Goal: Information Seeking & Learning: Understand process/instructions

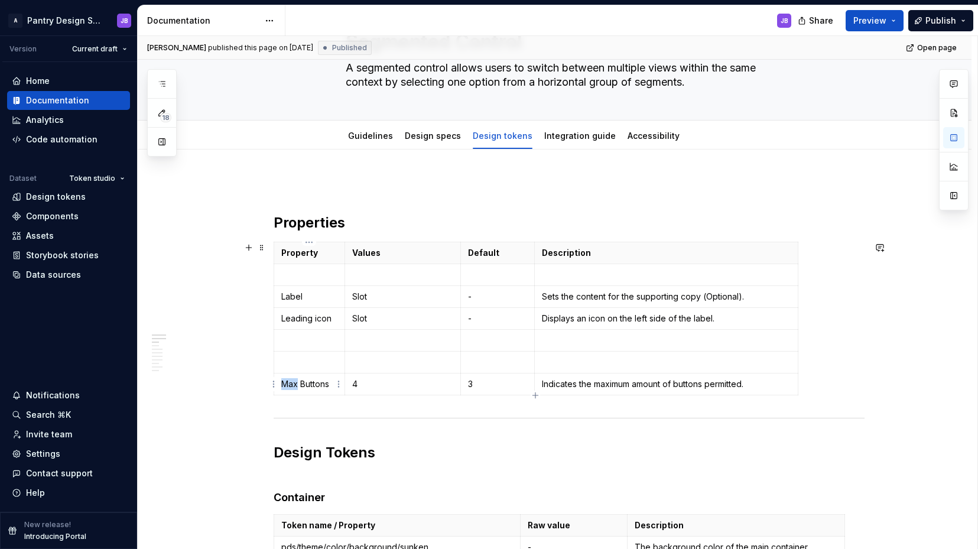
click at [287, 384] on p "Max Buttons" at bounding box center [309, 384] width 57 height 12
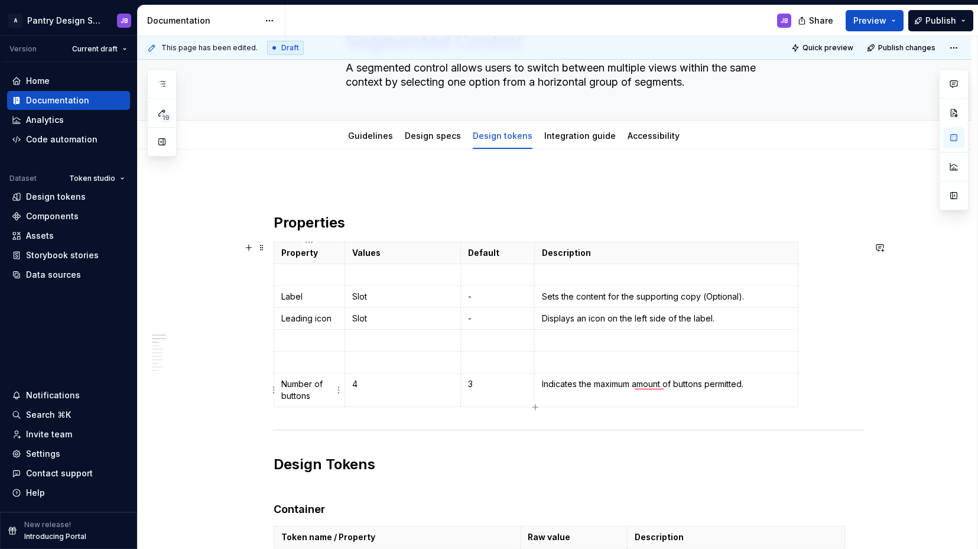
type textarea "*"
click at [725, 387] on p "Indicates the maximum number of buttons permitted." at bounding box center [666, 384] width 248 height 12
click at [317, 227] on h2 "Properties" at bounding box center [569, 222] width 591 height 19
click at [579, 386] on p "Indicates the maximum number of buttons displayed." at bounding box center [666, 384] width 248 height 12
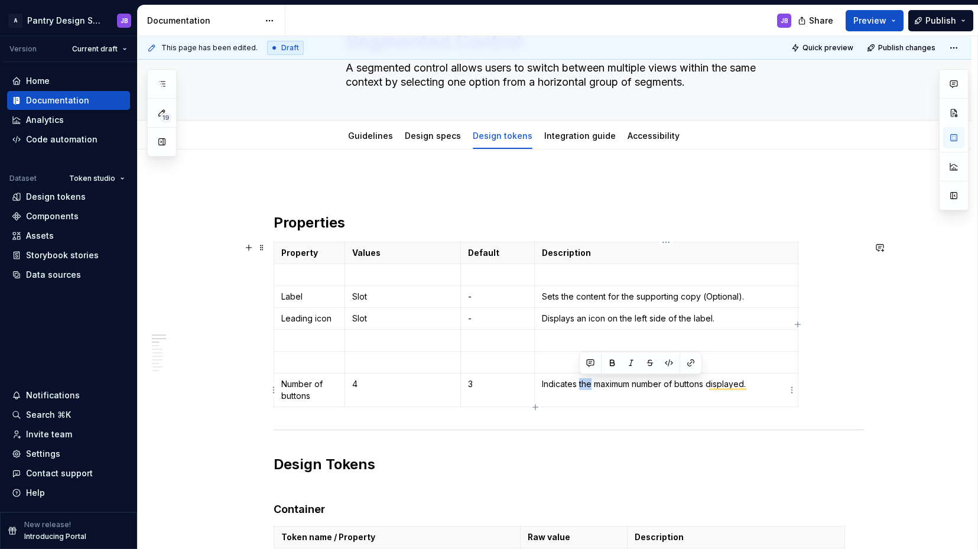
click at [579, 386] on p "Indicates the maximum number of buttons displayed." at bounding box center [666, 384] width 248 height 12
click at [560, 383] on p "Indicates the maximum number of buttons displayed." at bounding box center [666, 384] width 248 height 12
click at [550, 383] on p "Indicates the maximum number of buttons displayed." at bounding box center [666, 384] width 248 height 12
copy p "Indicates the maximum number of buttons displayed."
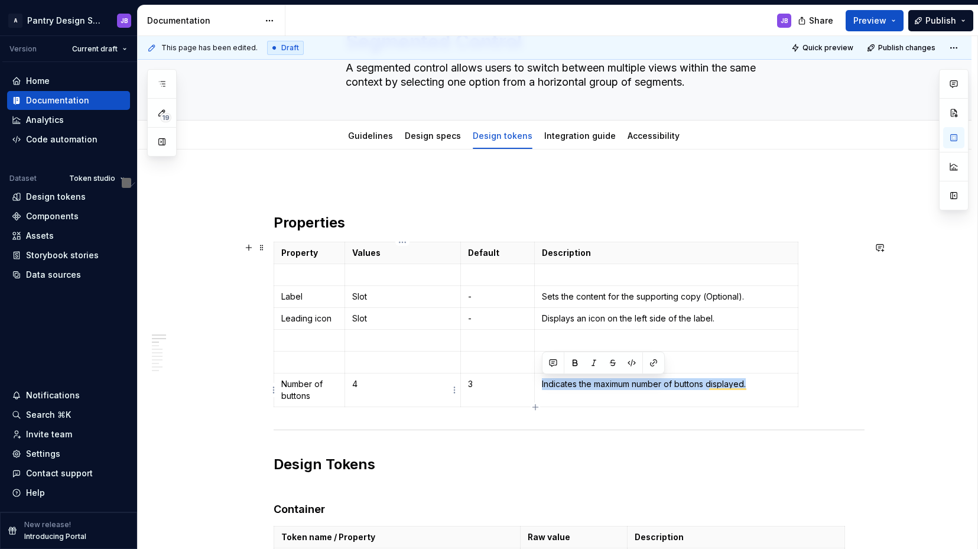
click at [356, 384] on p "4" at bounding box center [402, 384] width 101 height 12
click at [478, 387] on p "3" at bounding box center [497, 384] width 59 height 12
click at [273, 341] on html "A Pantry Design System JB Version Current draft Home Documentation Analytics Co…" at bounding box center [489, 274] width 978 height 549
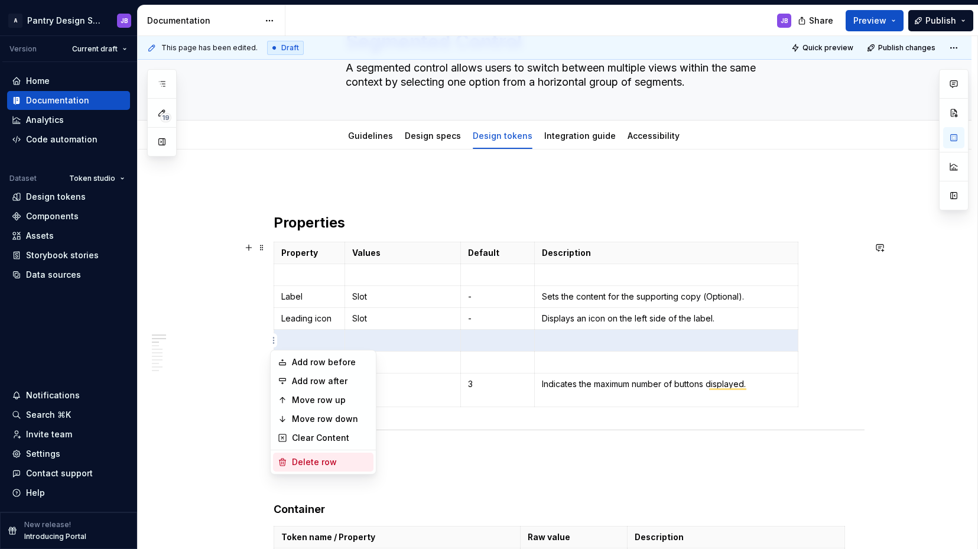
click at [316, 456] on div "Delete row" at bounding box center [330, 462] width 77 height 12
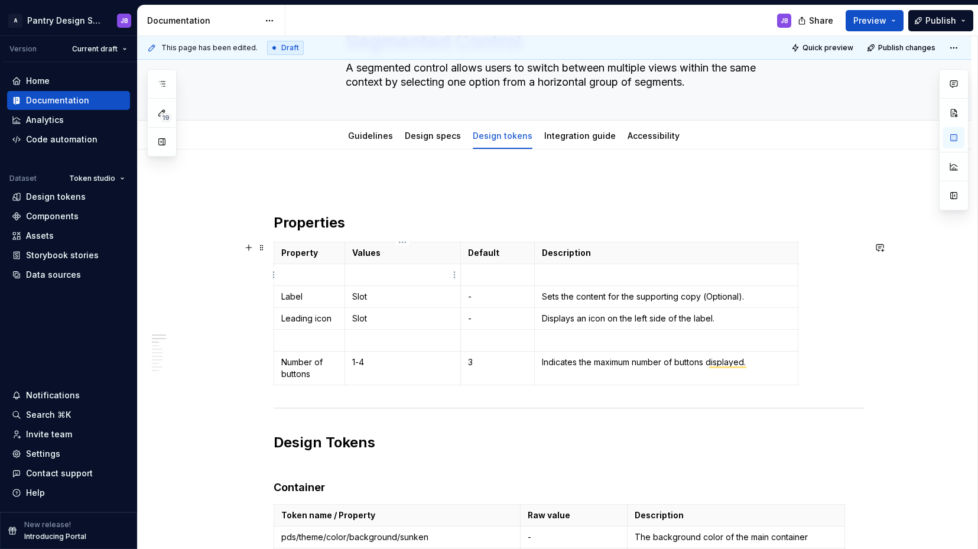
click at [372, 273] on p "To enrich screen reader interactions, please activate Accessibility in Grammarl…" at bounding box center [402, 275] width 101 height 12
click at [352, 276] on p "Trailing Icon" at bounding box center [402, 275] width 101 height 12
click at [286, 299] on p "Label" at bounding box center [309, 297] width 57 height 12
copy p "Label"
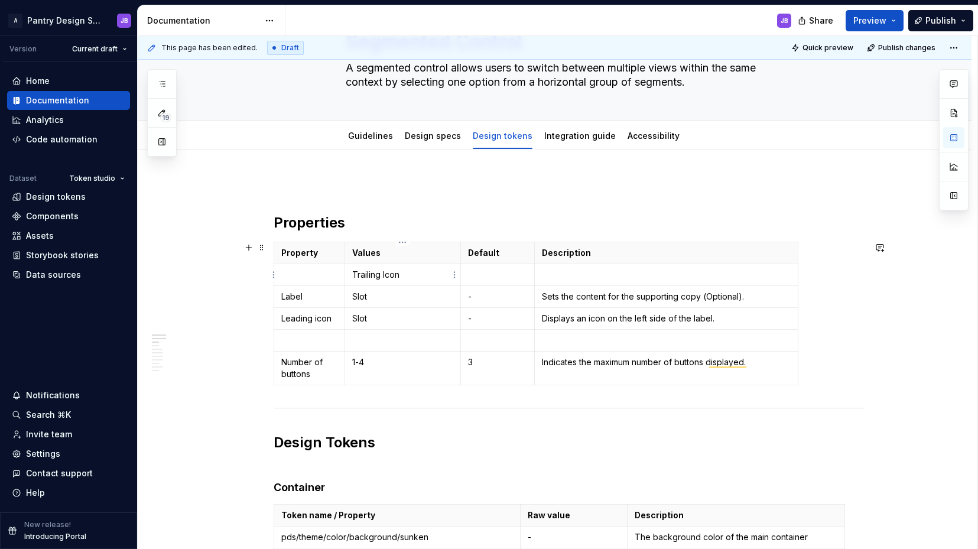
click at [419, 277] on p "Trailing Icon" at bounding box center [402, 275] width 101 height 12
click at [351, 275] on td "Trailing Icon" at bounding box center [403, 275] width 116 height 22
click at [481, 276] on p "To enrich screen reader interactions, please activate Accessibility in Grammarl…" at bounding box center [497, 275] width 59 height 12
click at [295, 273] on p "To enrich screen reader interactions, please activate Accessibility in Grammarl…" at bounding box center [309, 275] width 57 height 12
click at [276, 342] on html "A Pantry Design System JB Version Current draft Home Documentation Analytics Co…" at bounding box center [489, 274] width 978 height 549
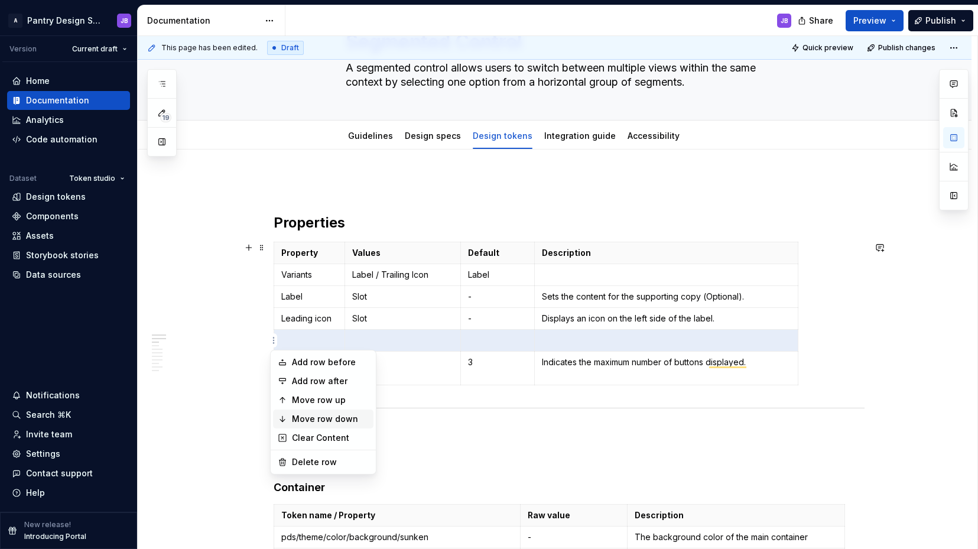
click at [332, 416] on div "Move row down" at bounding box center [330, 419] width 77 height 12
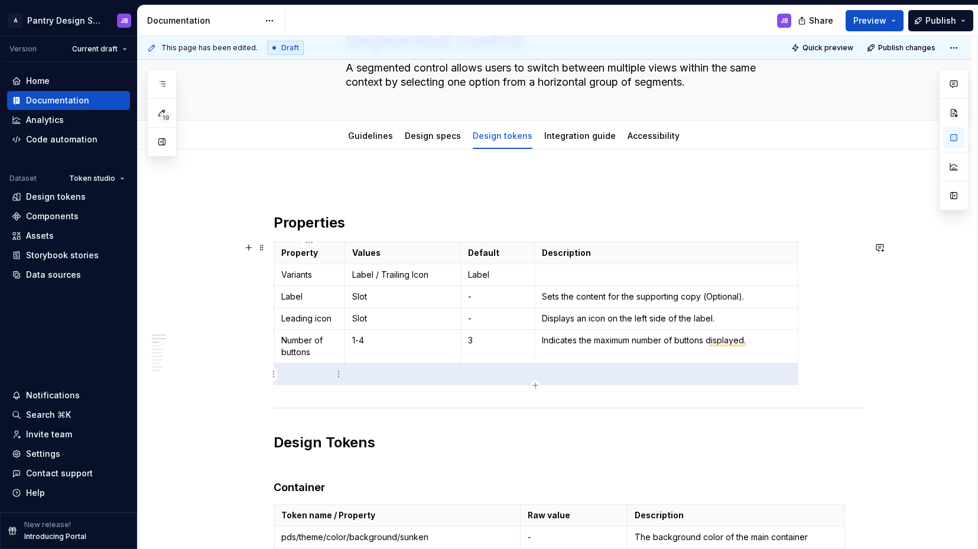
click at [310, 372] on p "To enrich screen reader interactions, please activate Accessibility in Grammarl…" at bounding box center [309, 374] width 57 height 12
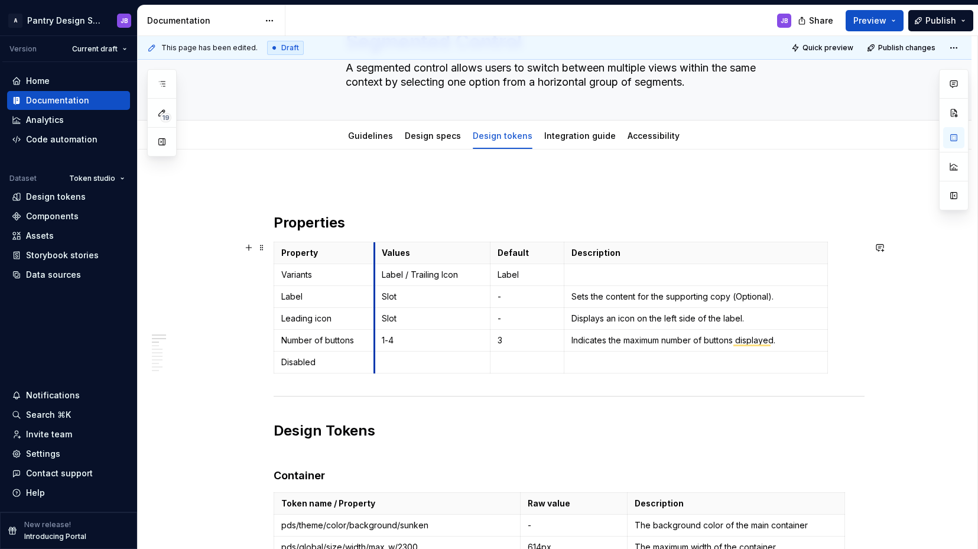
drag, startPoint x: 345, startPoint y: 301, endPoint x: 468, endPoint y: 300, distance: 123.0
click at [375, 300] on td "Slot" at bounding box center [433, 297] width 116 height 22
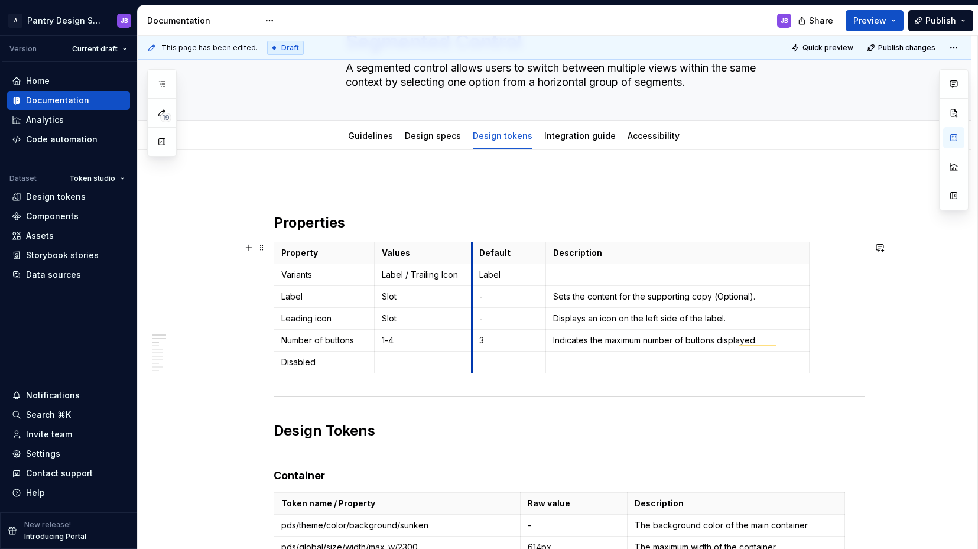
drag, startPoint x: 492, startPoint y: 293, endPoint x: 473, endPoint y: 293, distance: 19.5
click at [474, 292] on td "-" at bounding box center [509, 297] width 74 height 22
click at [391, 362] on p "To enrich screen reader interactions, please activate Accessibility in Grammarl…" at bounding box center [423, 363] width 83 height 12
click at [567, 366] on p "To enrich screen reader interactions, please activate Accessibility in Grammarl…" at bounding box center [677, 363] width 248 height 12
click at [608, 364] on p "Disables the Chip." at bounding box center [677, 363] width 248 height 12
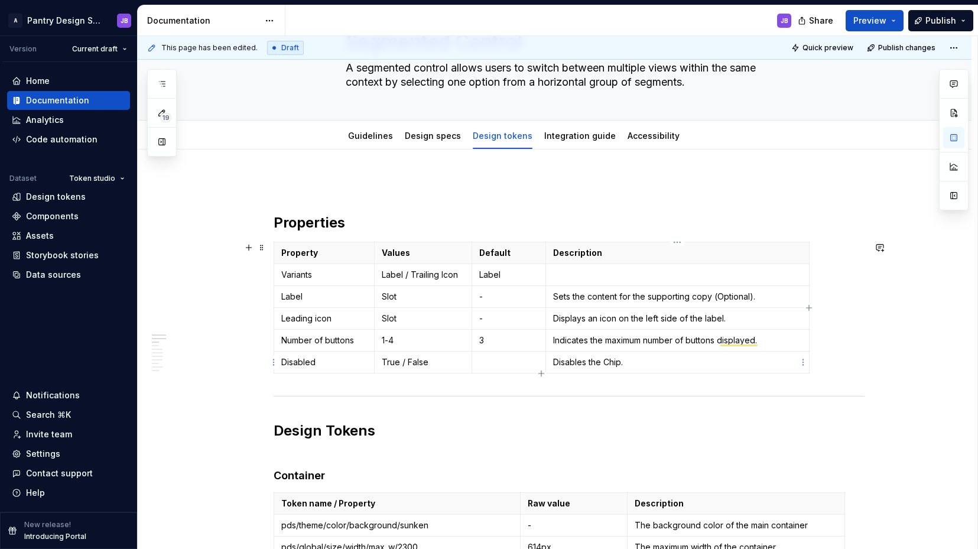
click at [608, 364] on p "Disables the Chip." at bounding box center [677, 363] width 248 height 12
click at [411, 362] on p "True / False" at bounding box center [423, 363] width 83 height 12
copy p "False"
click at [511, 361] on p "To enrich screen reader interactions, please activate Accessibility in Grammarl…" at bounding box center [508, 363] width 59 height 12
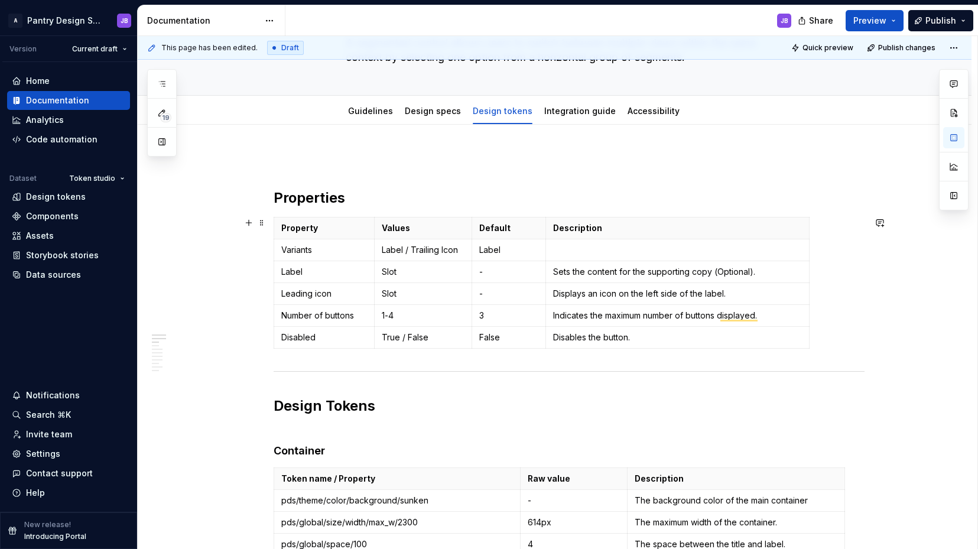
scroll to position [94, 0]
click at [724, 274] on p "Sets the content for the supporting copy (Optional)." at bounding box center [677, 273] width 248 height 12
click at [728, 294] on p "Displays an icon on the left side of the label." at bounding box center [677, 295] width 248 height 12
click at [723, 296] on p "Displays an icon on the left side of the label." at bounding box center [677, 295] width 248 height 12
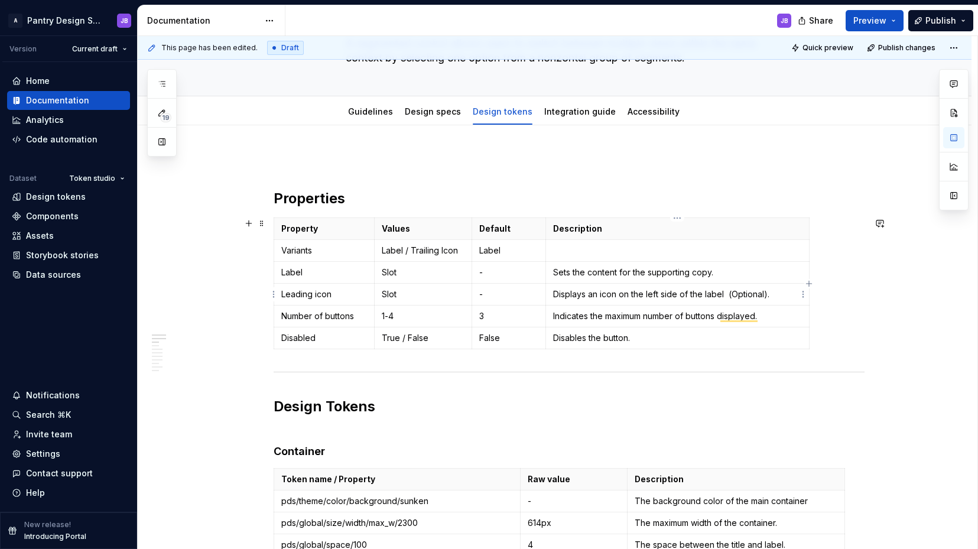
click at [727, 296] on p "Displays an icon on the left side of the label (Optional)." at bounding box center [677, 295] width 248 height 12
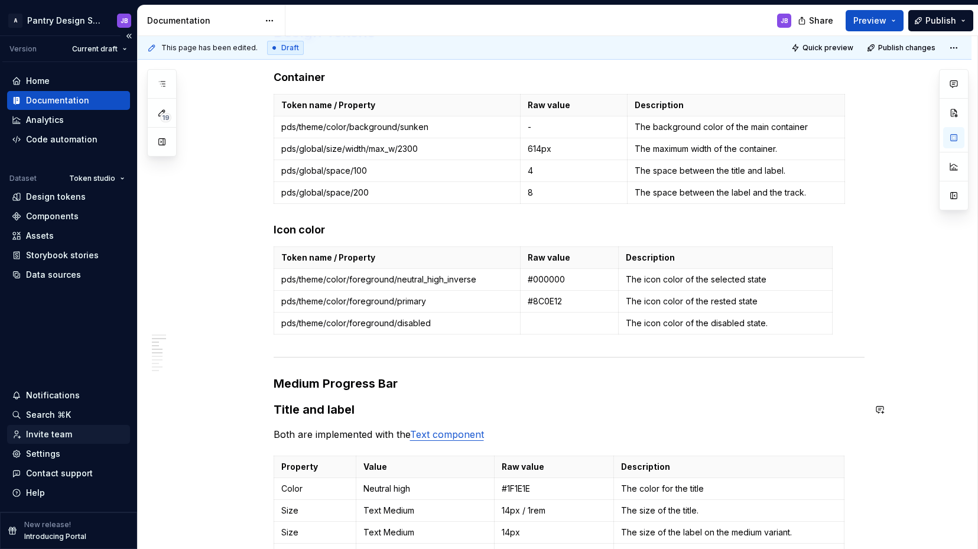
scroll to position [474, 0]
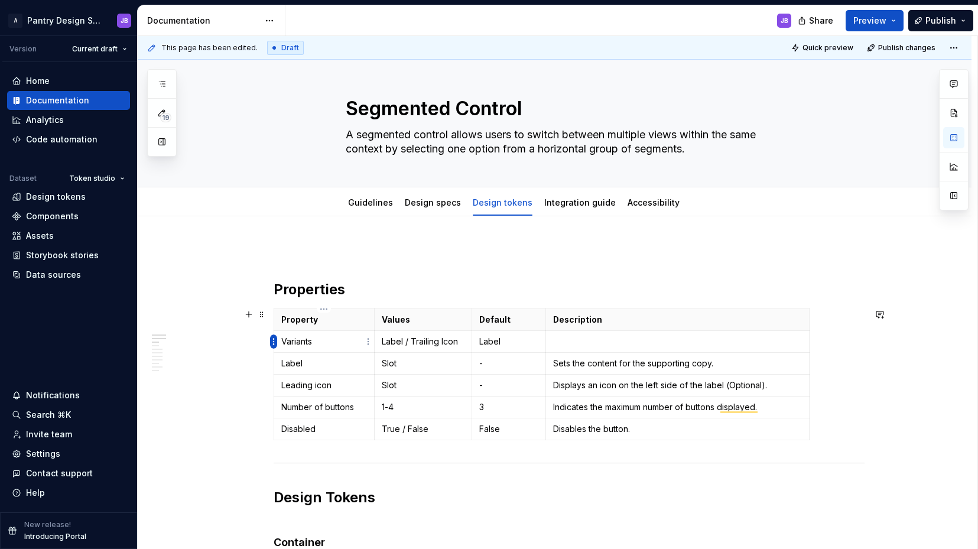
click at [271, 340] on html "A Pantry Design System JB Version Current draft Home Documentation Analytics Co…" at bounding box center [489, 274] width 978 height 549
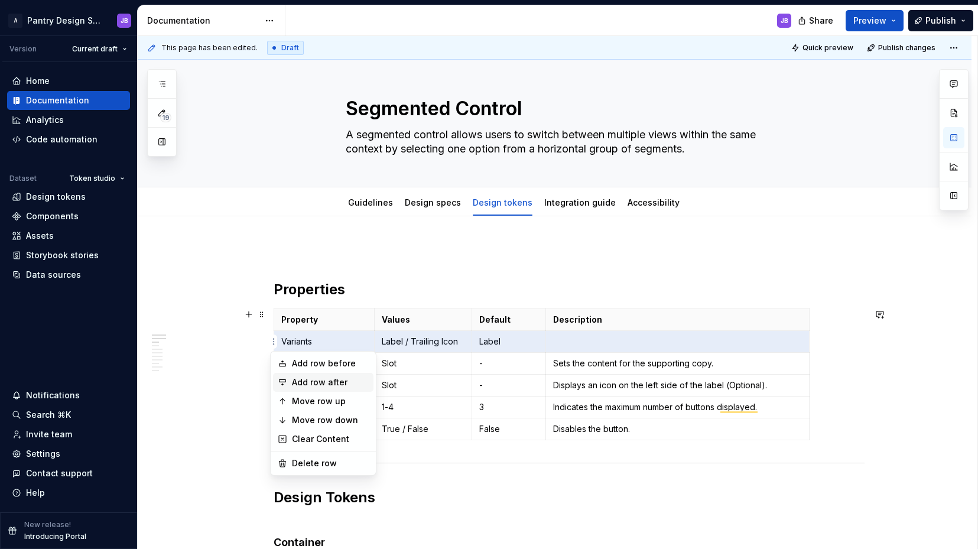
click at [329, 384] on div "Add row after" at bounding box center [330, 383] width 77 height 12
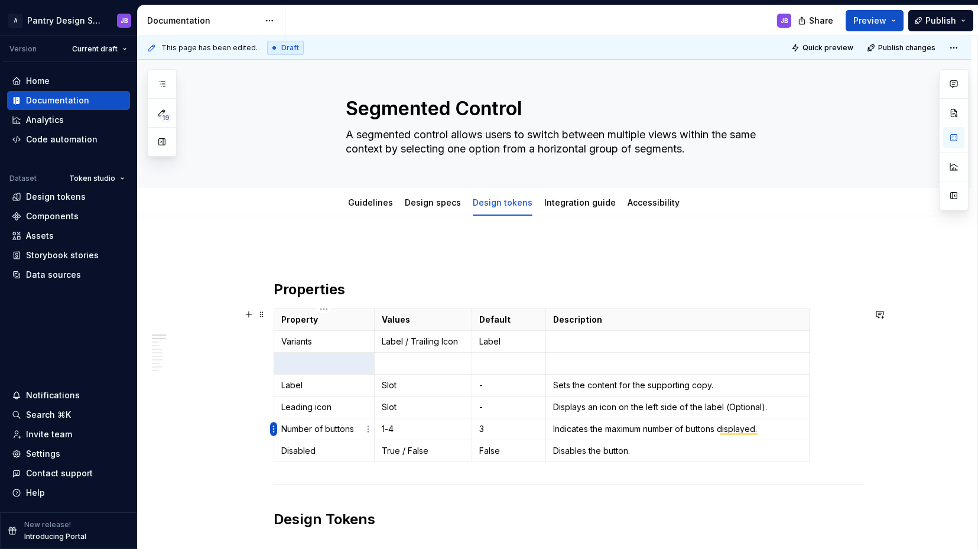
click at [274, 432] on html "A Pantry Design System JB Version Current draft Home Documentation Analytics Co…" at bounding box center [489, 274] width 978 height 549
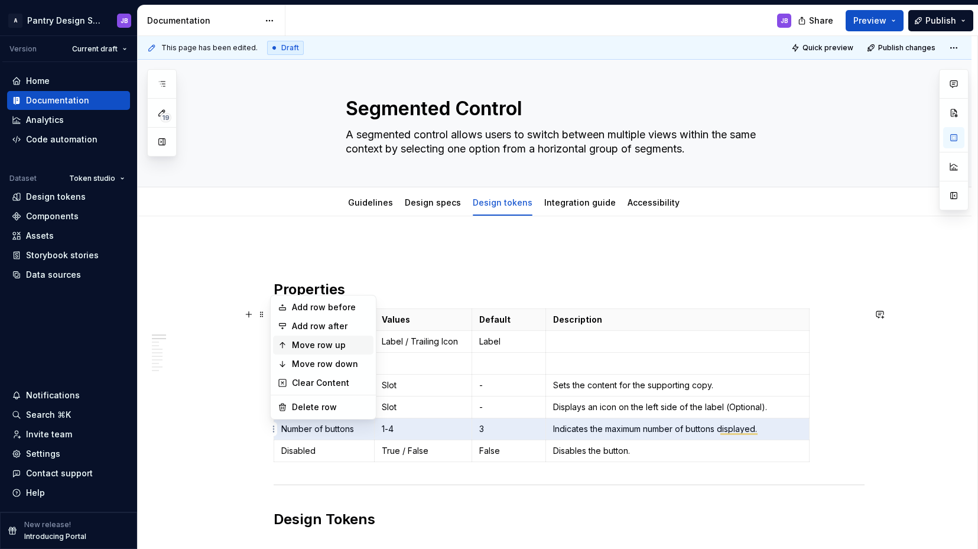
click at [311, 342] on div "Move row up" at bounding box center [330, 345] width 77 height 12
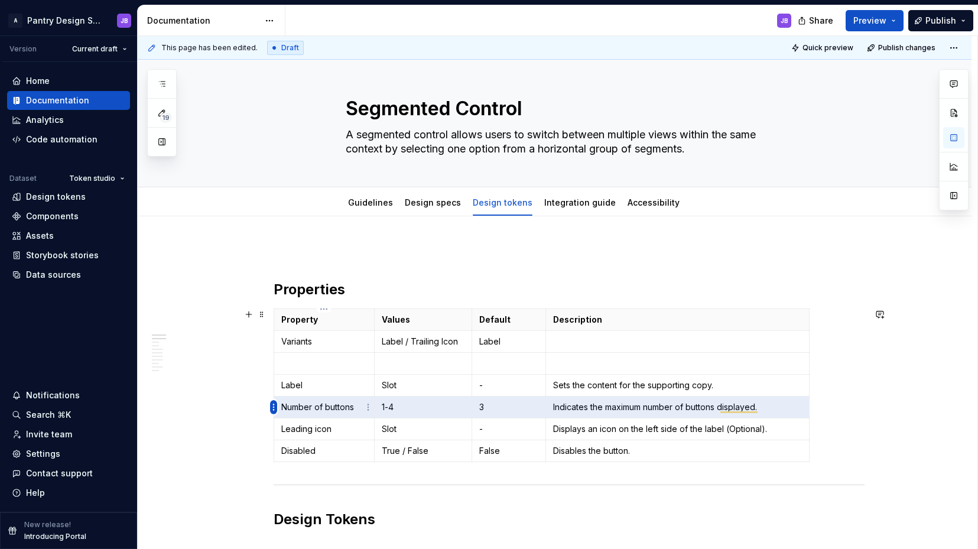
click at [275, 408] on html "A Pantry Design System JB Version Current draft Home Documentation Analytics Co…" at bounding box center [489, 274] width 978 height 549
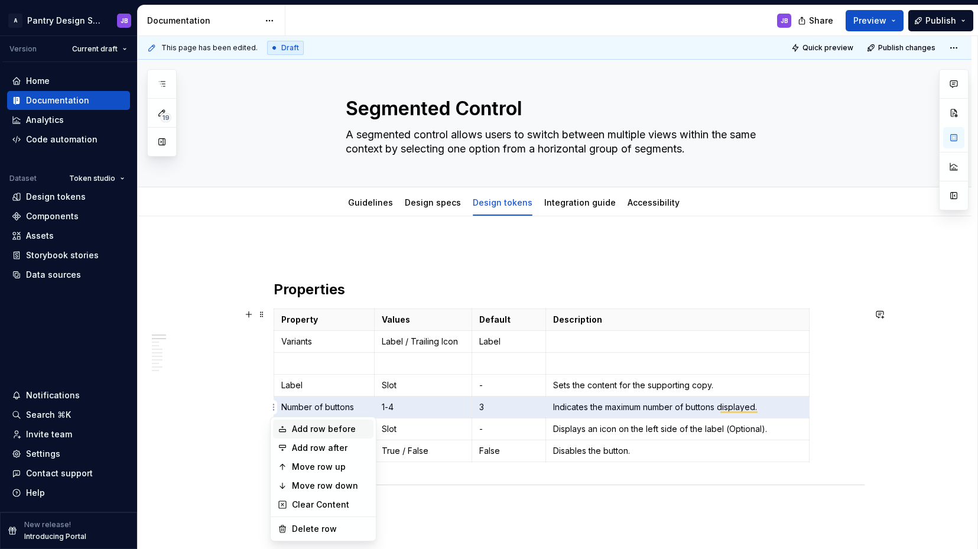
click at [312, 426] on div "Add row before" at bounding box center [330, 429] width 77 height 12
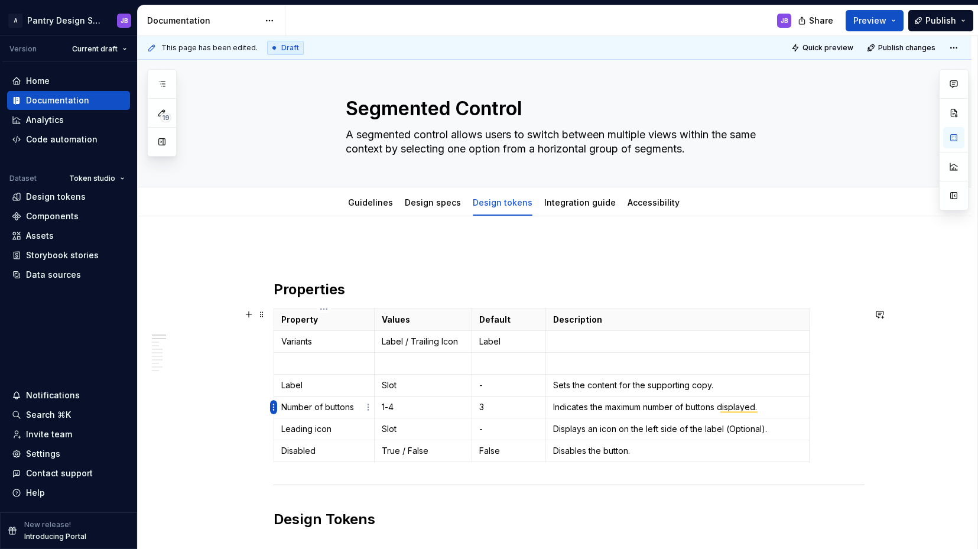
click at [270, 405] on html "A Pantry Design System JB Version Current draft Home Documentation Analytics Co…" at bounding box center [489, 274] width 978 height 549
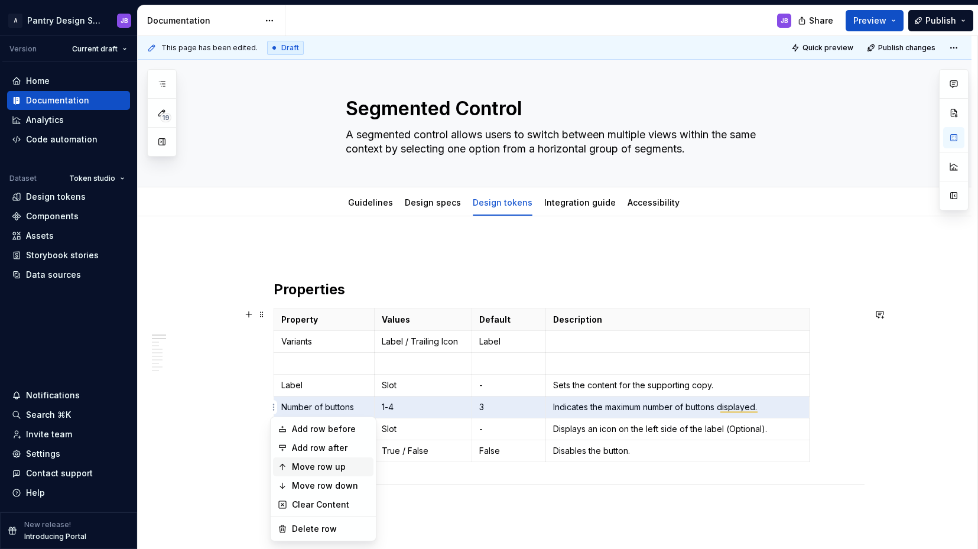
click at [308, 464] on div "Move row up" at bounding box center [330, 467] width 77 height 12
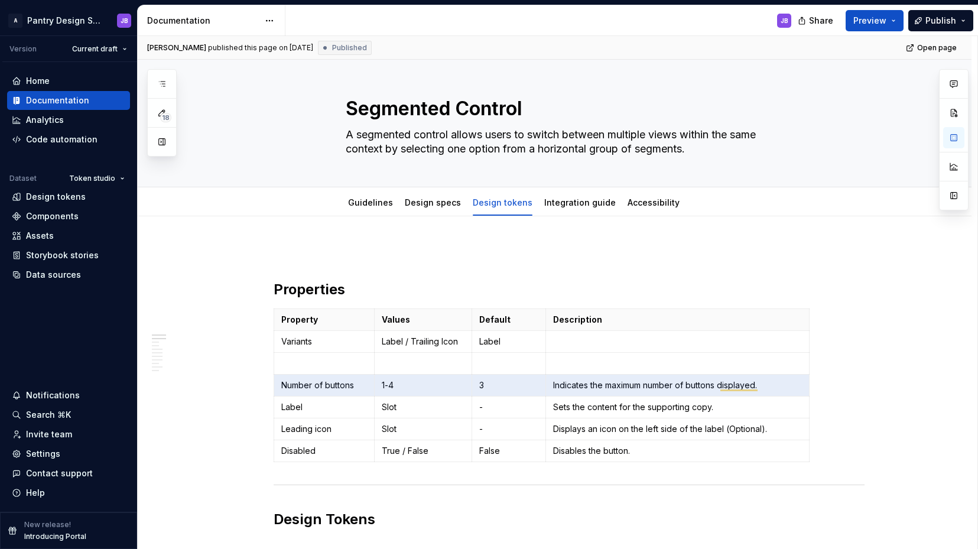
scroll to position [3, 0]
click at [425, 203] on link "Design specs" at bounding box center [433, 202] width 56 height 10
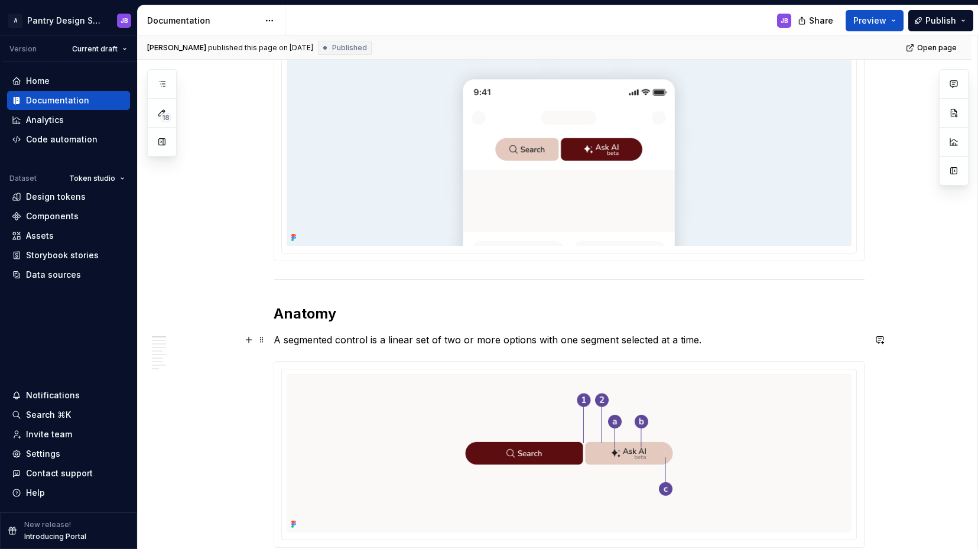
scroll to position [242, 0]
click at [414, 338] on p "A segmented control is a linear set of two or more options with one segment sel…" at bounding box center [569, 339] width 591 height 14
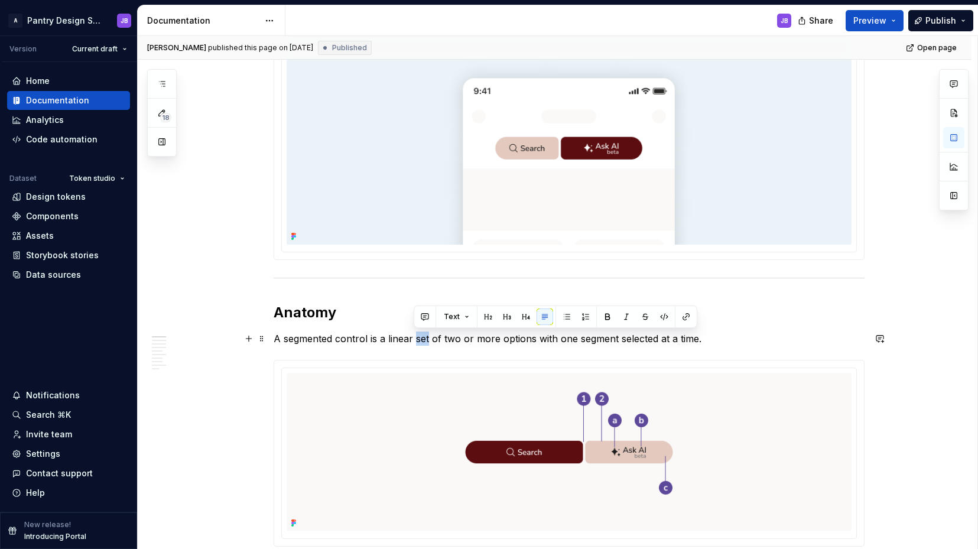
click at [414, 338] on p "A segmented control is a linear set of two or more options with one segment sel…" at bounding box center [569, 339] width 591 height 14
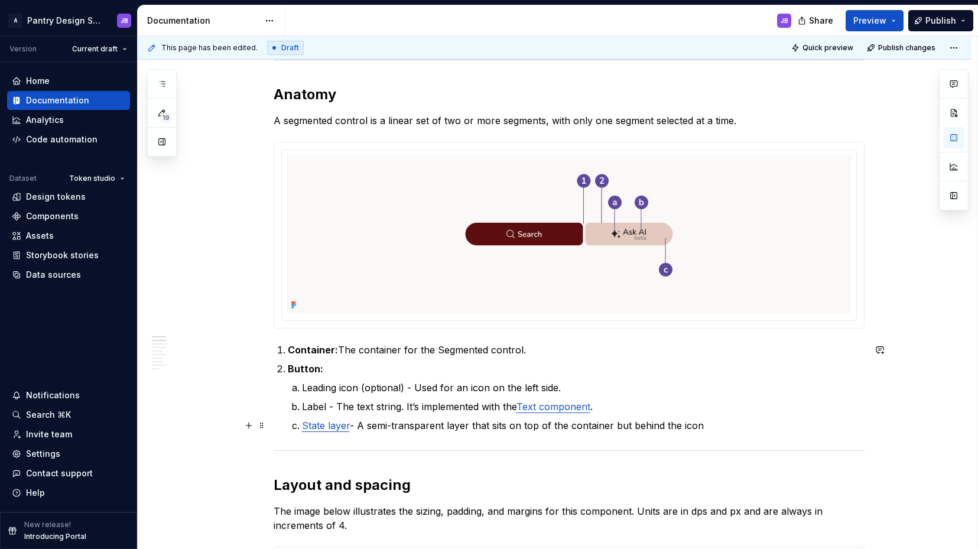
scroll to position [471, 0]
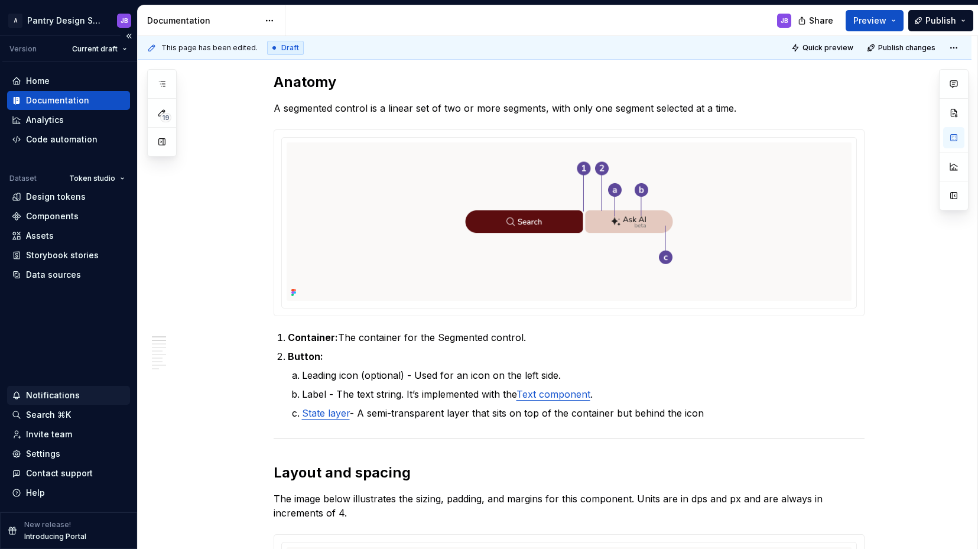
type textarea "*"
click at [352, 343] on p "Container: The container for the Segmented control." at bounding box center [576, 337] width 577 height 14
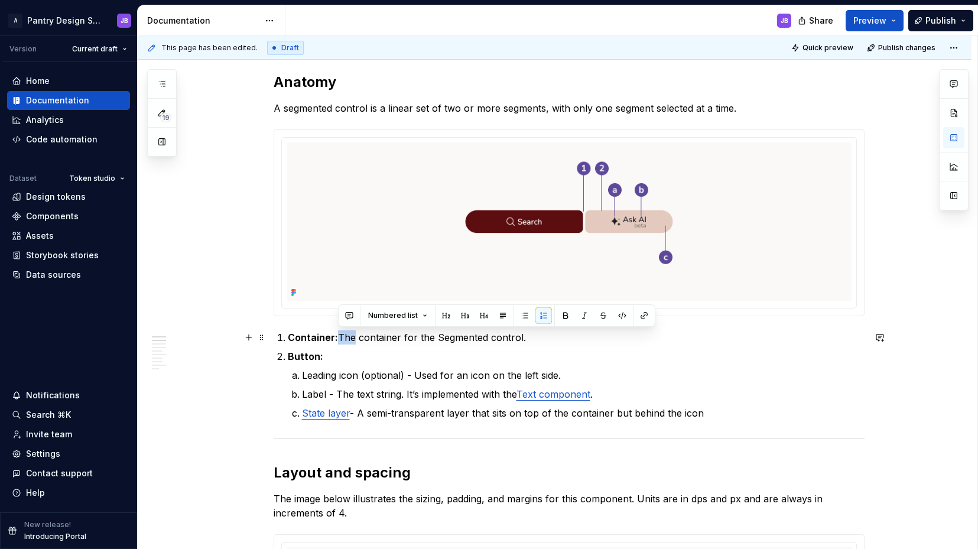
click at [357, 339] on p "Container: The container for the Segmented control." at bounding box center [576, 337] width 577 height 14
drag, startPoint x: 340, startPoint y: 338, endPoint x: 524, endPoint y: 342, distance: 184.5
click at [524, 342] on p "Container: The container for the Segmented control." at bounding box center [576, 337] width 577 height 14
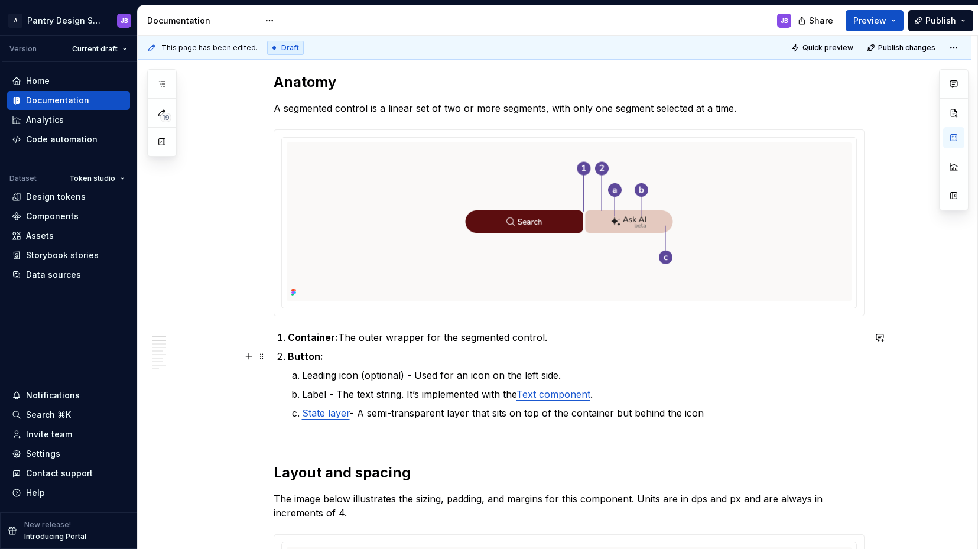
click at [333, 358] on p "Button:" at bounding box center [576, 356] width 577 height 14
click at [336, 357] on p "Button:" at bounding box center [576, 356] width 577 height 14
click at [288, 376] on p "a. Leading icon (optional) - Used for an icon on the left side." at bounding box center [576, 375] width 577 height 14
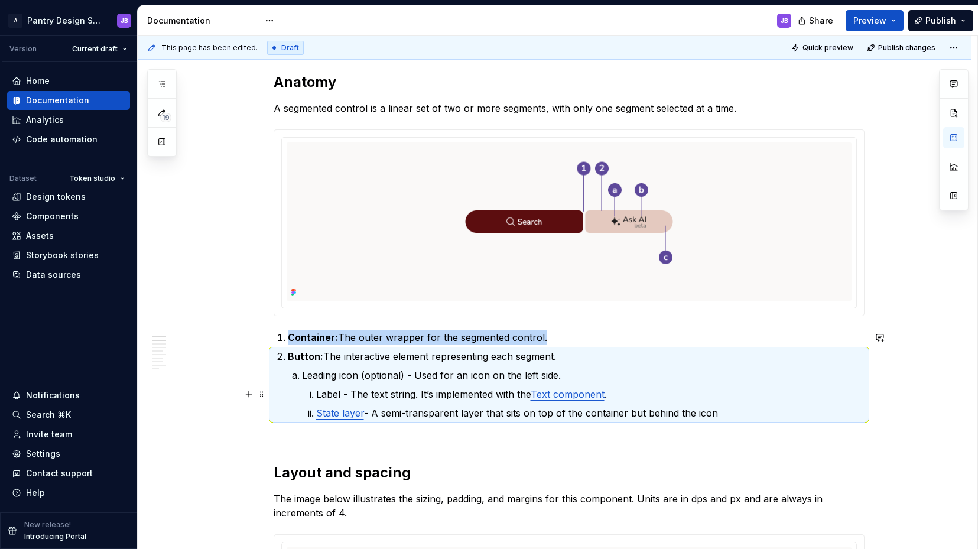
click at [316, 394] on p "Label - The text string. It’s implemented with the Text component ." at bounding box center [590, 394] width 549 height 14
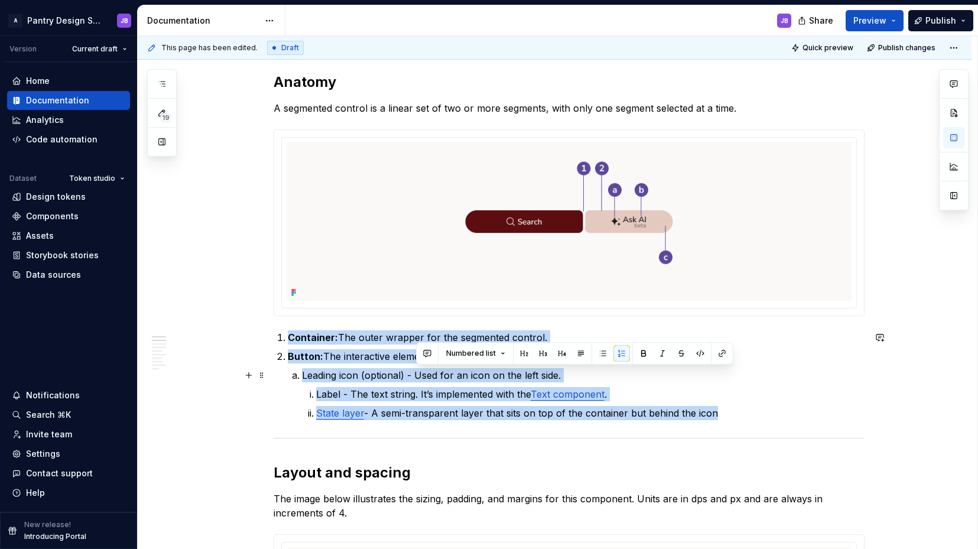
drag, startPoint x: 417, startPoint y: 373, endPoint x: 562, endPoint y: 378, distance: 145.5
click at [562, 378] on p "Leading icon (optional) - Used for an icon on the left side." at bounding box center [583, 375] width 563 height 14
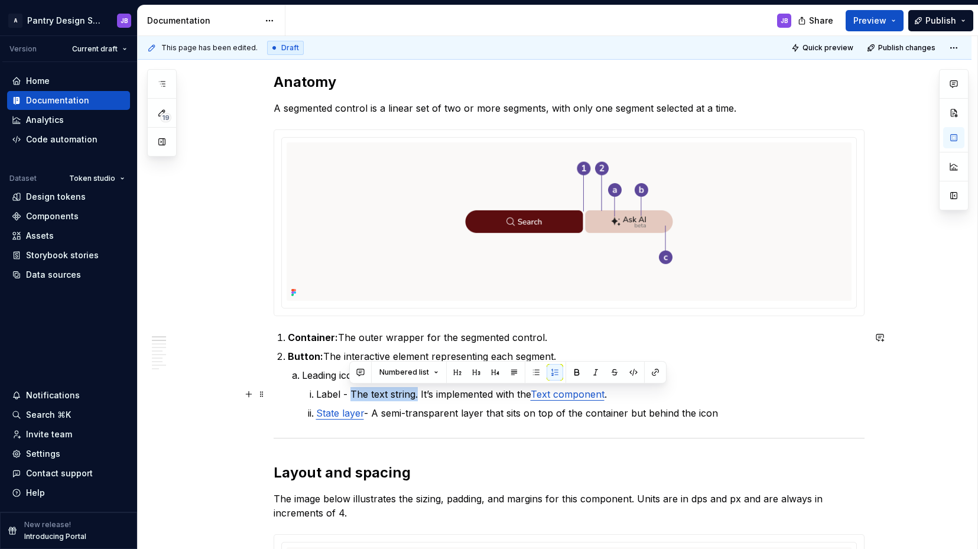
drag, startPoint x: 351, startPoint y: 393, endPoint x: 416, endPoint y: 398, distance: 65.3
click at [417, 398] on p "Label - The text string. It’s implemented with the Text component ." at bounding box center [590, 394] width 549 height 14
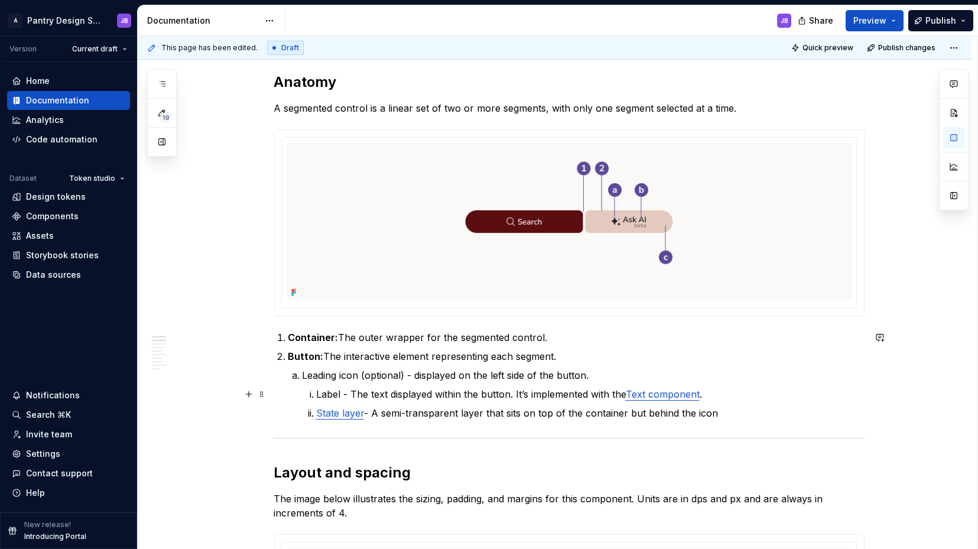
click at [349, 394] on p "Label - The text displayed within the button. It’s implemented with the Text co…" at bounding box center [590, 394] width 549 height 14
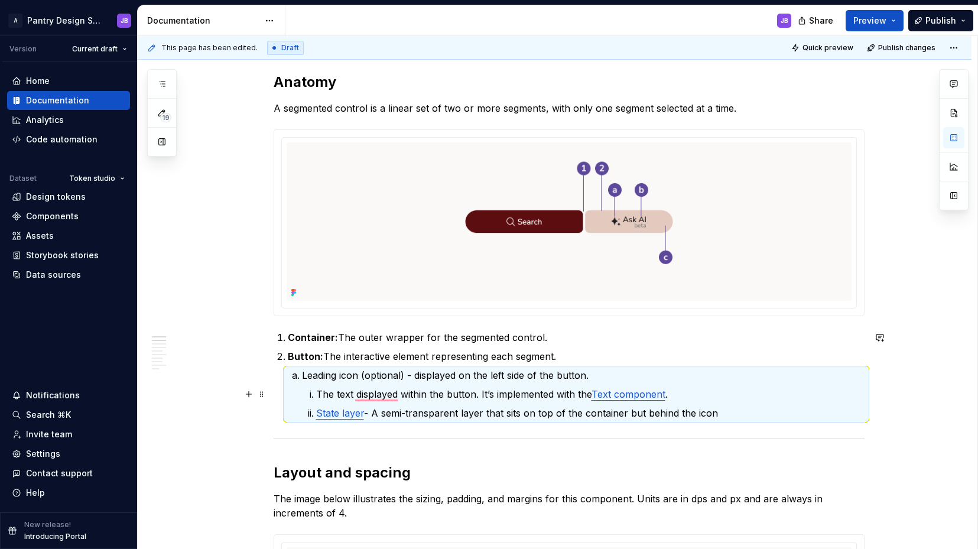
click at [316, 394] on p "The text displayed within the button. It’s implemented with the Text component ." at bounding box center [590, 394] width 549 height 14
click at [316, 394] on li "The text displayed within the button. It’s implemented with the Text component ." at bounding box center [590, 394] width 549 height 14
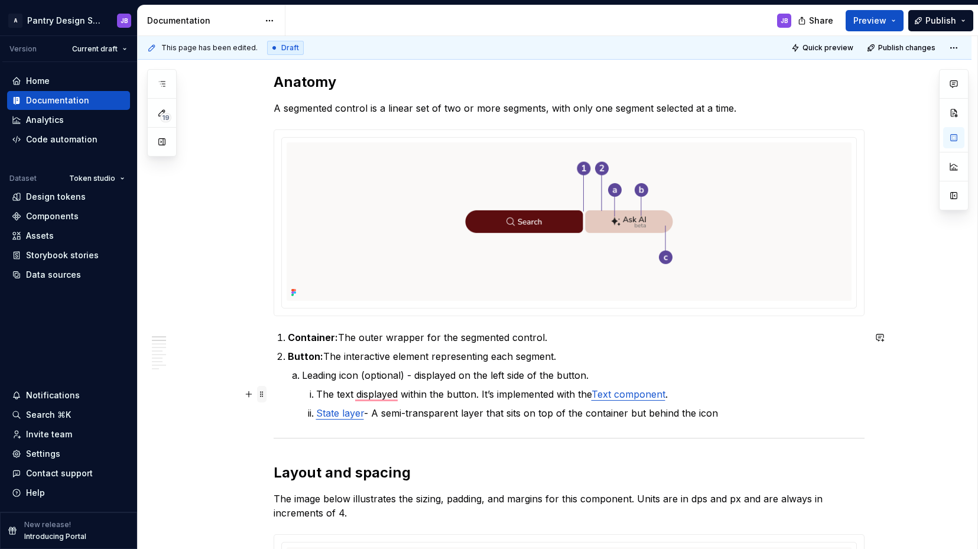
click at [259, 394] on span at bounding box center [261, 394] width 9 height 17
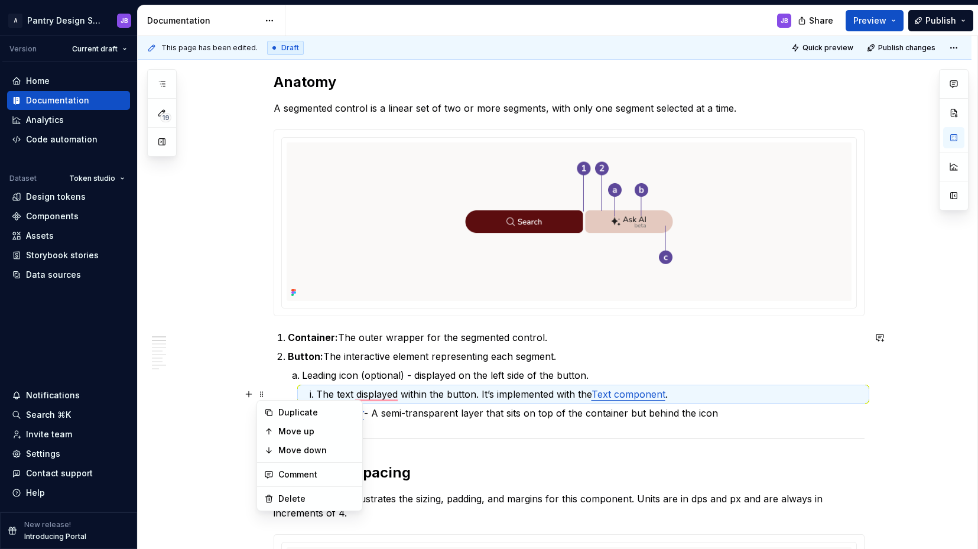
click at [316, 395] on li "The text displayed within the button. It’s implemented with the Text component ." at bounding box center [590, 394] width 549 height 14
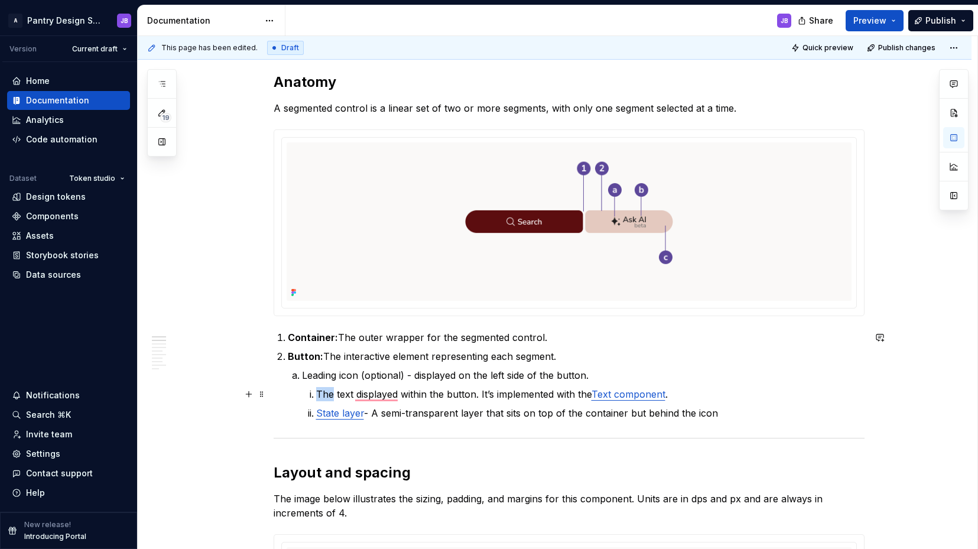
click at [316, 395] on li "The text displayed within the button. It’s implemented with the Text component ." at bounding box center [590, 394] width 549 height 14
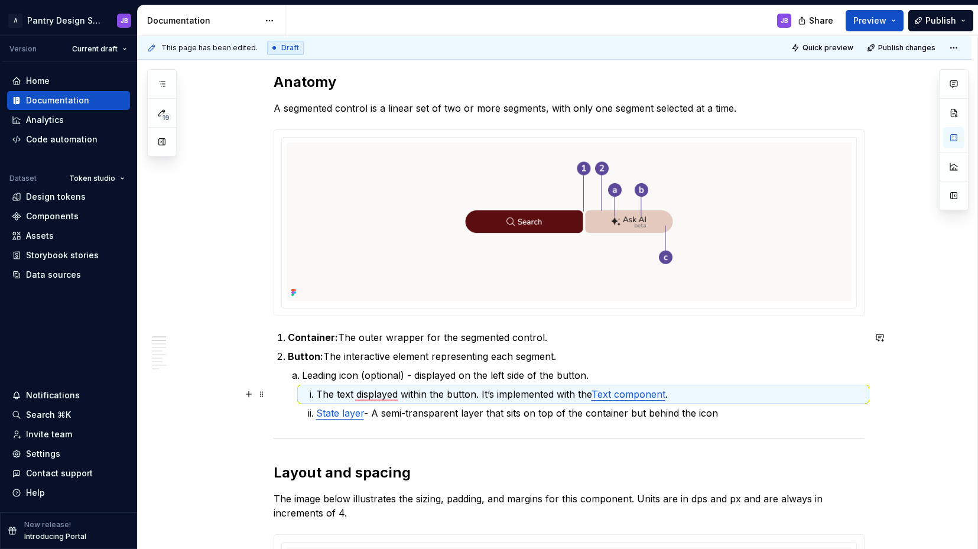
click at [304, 397] on li "Leading icon (optional) - displayed on the left side of the button. The text di…" at bounding box center [583, 394] width 563 height 52
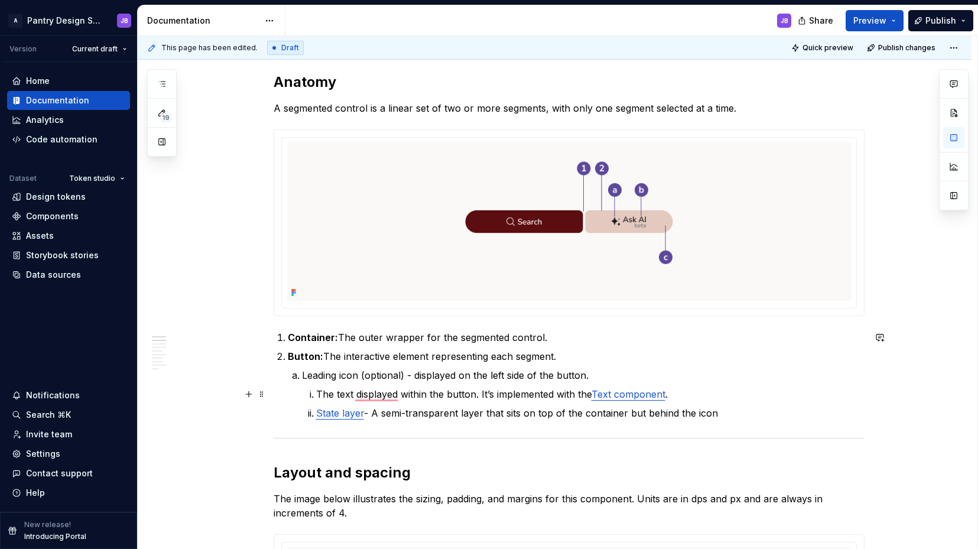
click at [319, 395] on p "The text displayed within the button. It’s implemented with the Text component ." at bounding box center [590, 394] width 549 height 14
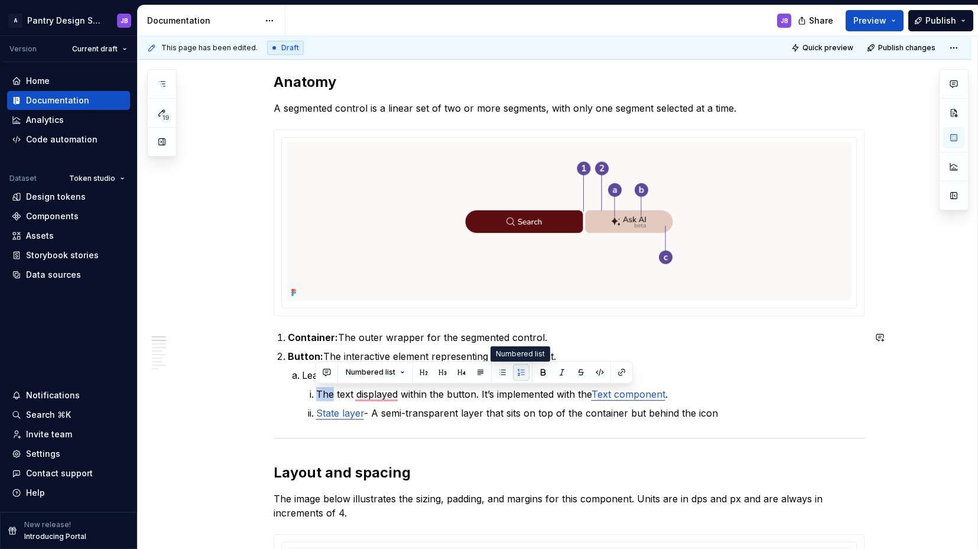
click at [520, 371] on button "button" at bounding box center [521, 372] width 17 height 17
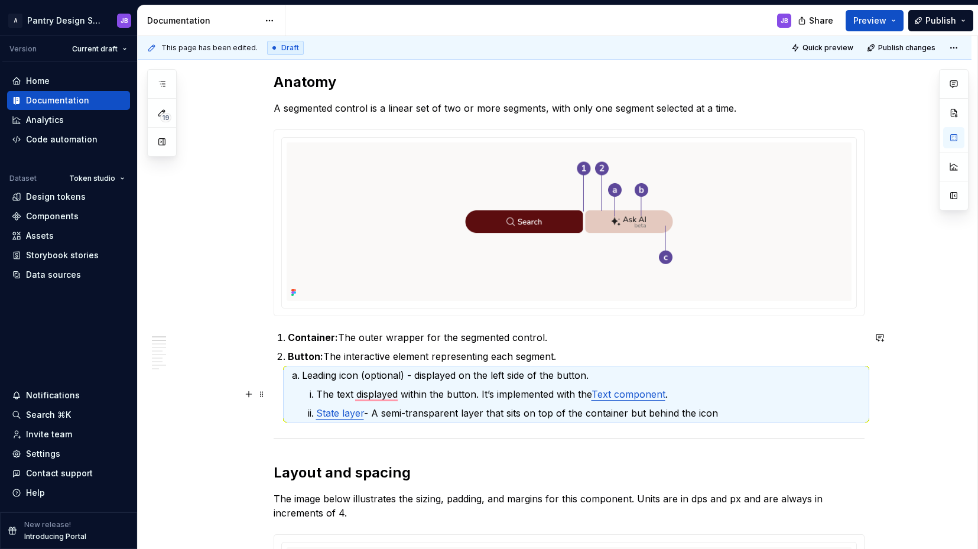
click at [316, 390] on li "The text displayed within the button. It’s implemented with the Text component ." at bounding box center [590, 394] width 549 height 14
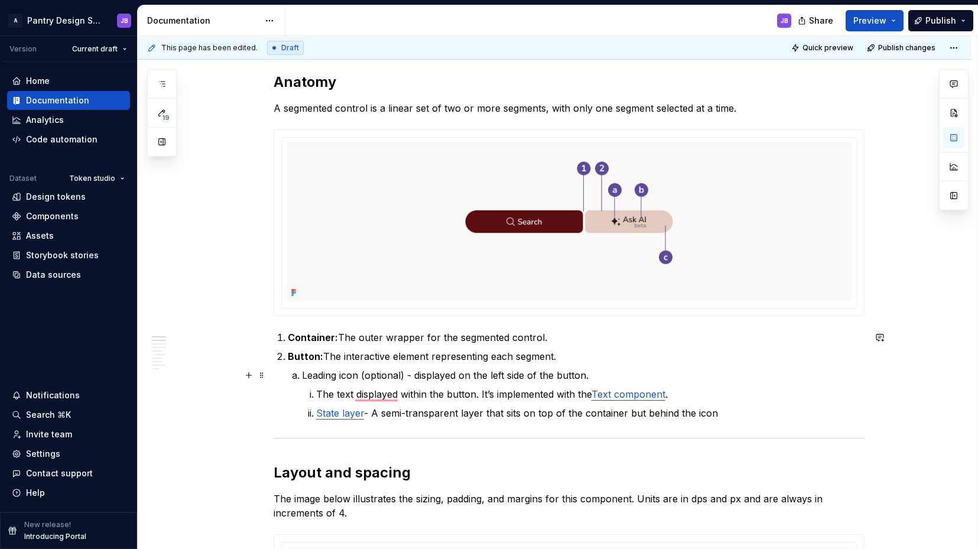
click at [601, 377] on p "Leading icon (optional) - displayed on the left side of the button." at bounding box center [583, 375] width 563 height 14
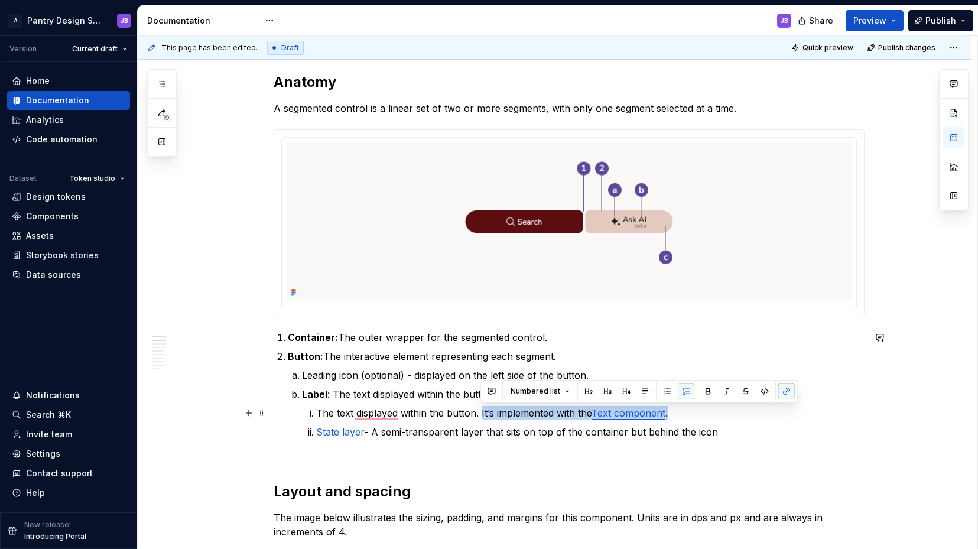
drag, startPoint x: 481, startPoint y: 414, endPoint x: 675, endPoint y: 416, distance: 193.3
click at [676, 416] on p "The text displayed within the button. It’s implemented with the Text component ." at bounding box center [590, 413] width 549 height 14
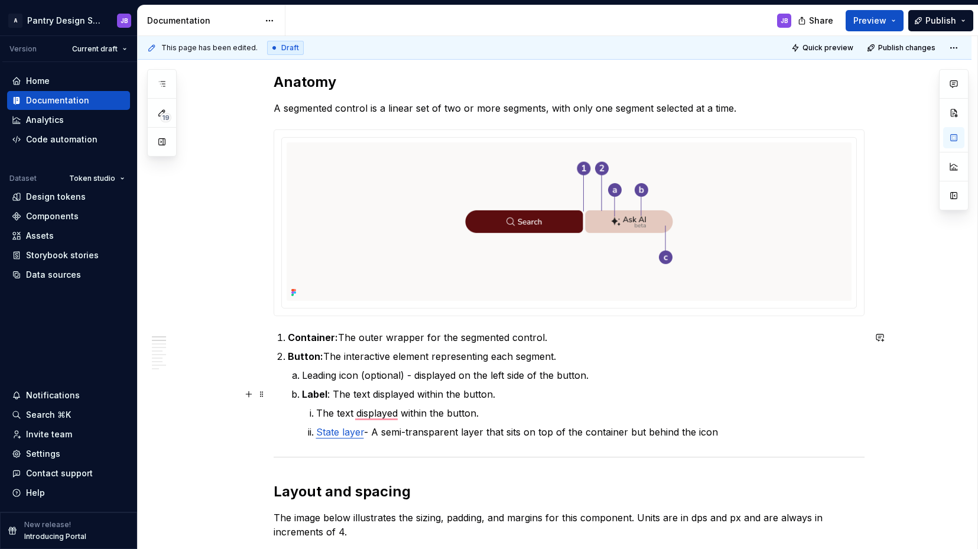
click at [503, 398] on p "Label : The text displayed within the button." at bounding box center [583, 394] width 563 height 14
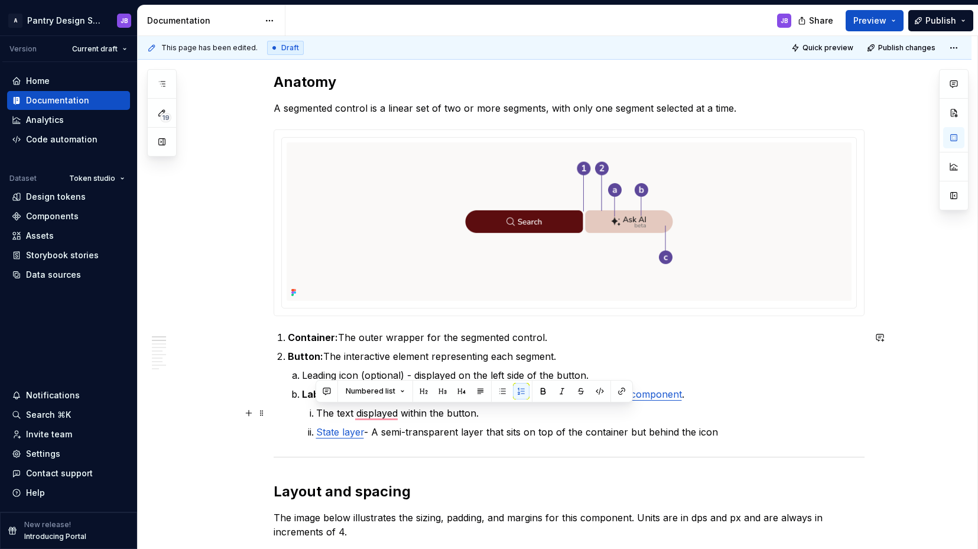
drag, startPoint x: 481, startPoint y: 414, endPoint x: 306, endPoint y: 412, distance: 175.0
click at [316, 410] on li "The text displayed within the button." at bounding box center [590, 413] width 549 height 14
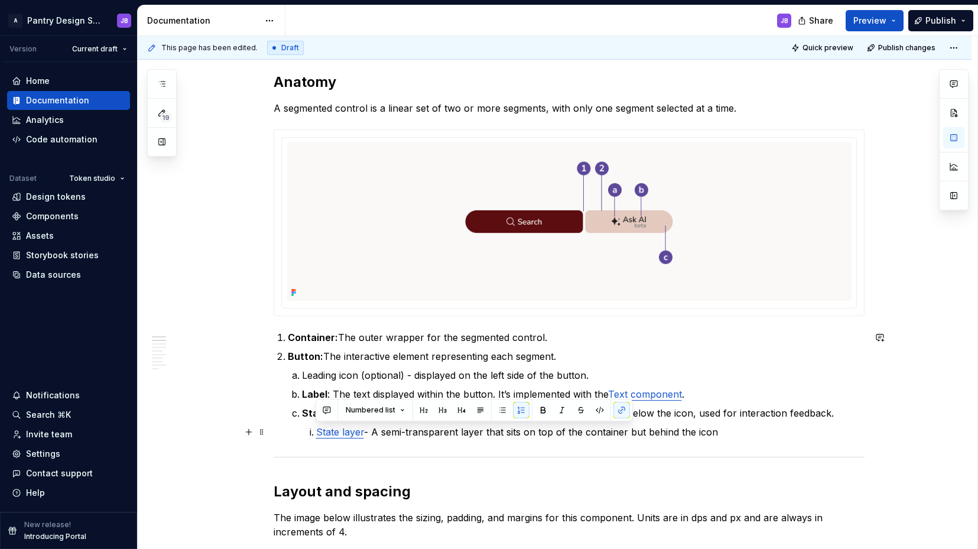
drag, startPoint x: 729, startPoint y: 431, endPoint x: 295, endPoint y: 434, distance: 434.0
click at [294, 433] on li "Button: The interactive element representing each segment. Leading icon (option…" at bounding box center [576, 394] width 577 height 90
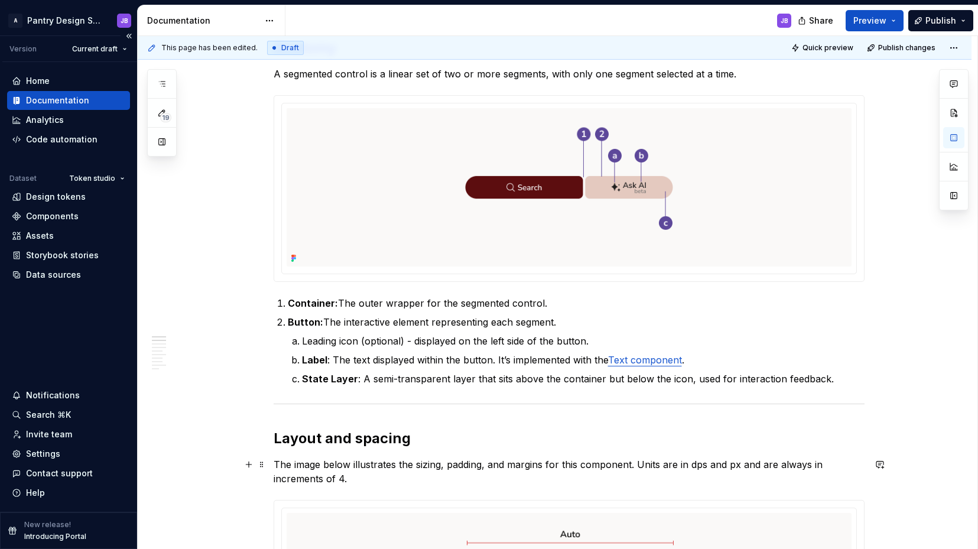
scroll to position [516, 0]
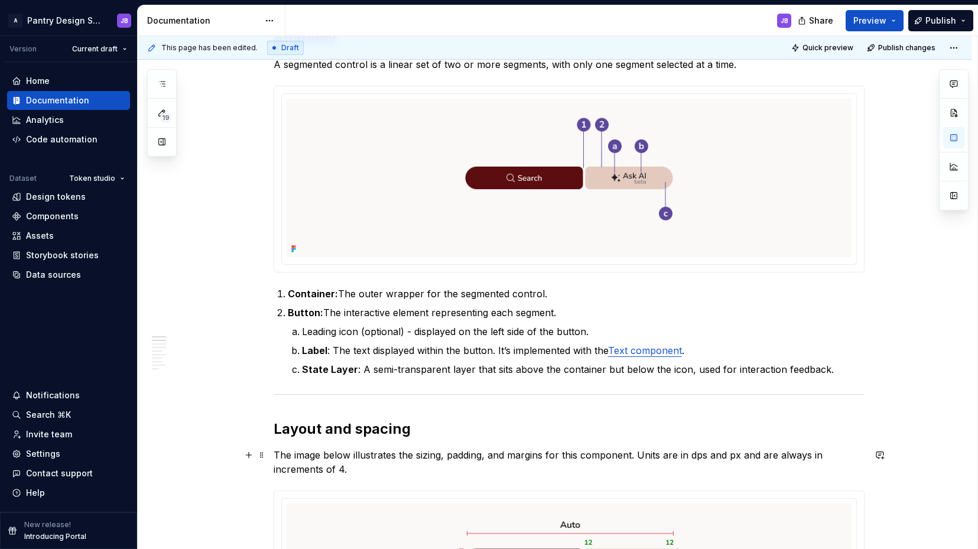
click at [323, 466] on p "The image below illustrates the sizing, padding, and margins for this component…" at bounding box center [569, 462] width 591 height 28
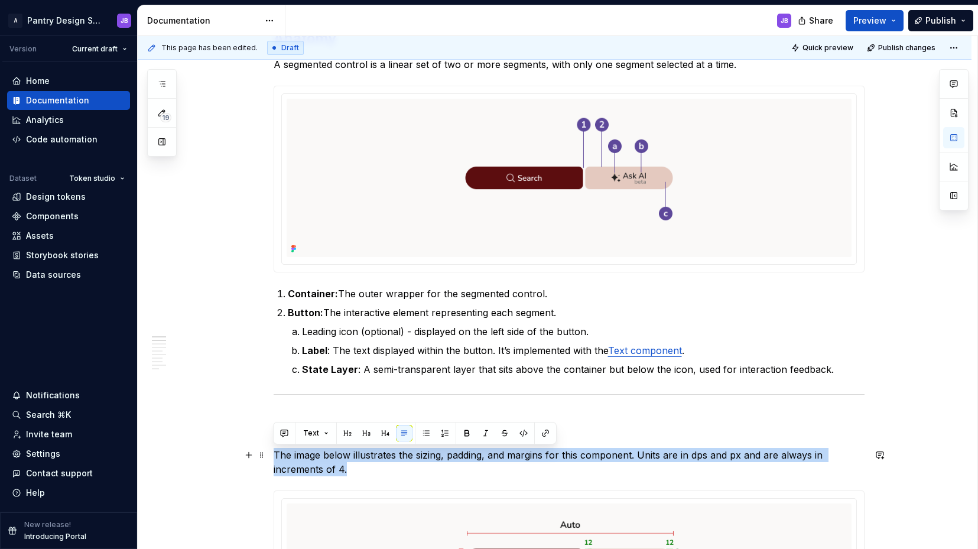
drag, startPoint x: 347, startPoint y: 471, endPoint x: 276, endPoint y: 453, distance: 73.7
click at [276, 454] on p "The image below illustrates the sizing, padding, and margins for this component…" at bounding box center [569, 462] width 591 height 28
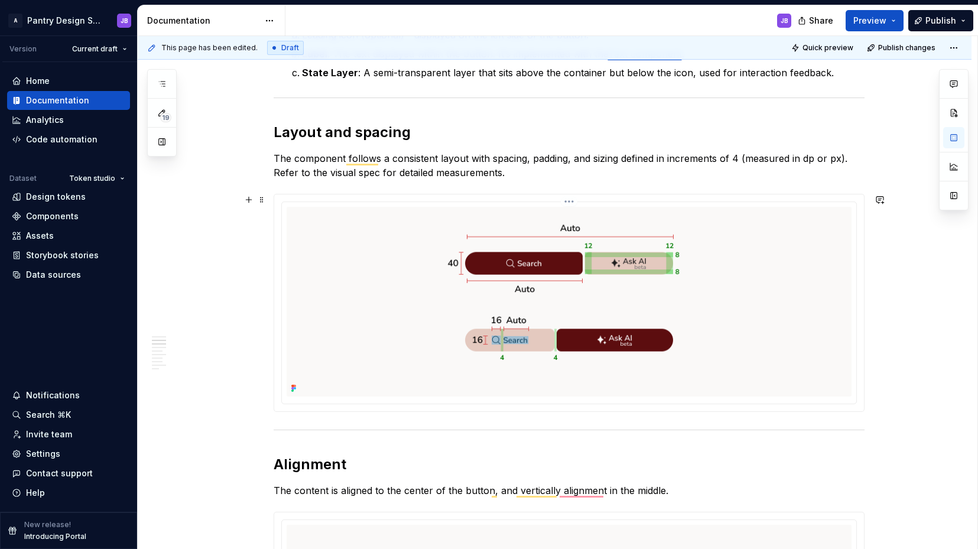
scroll to position [847, 0]
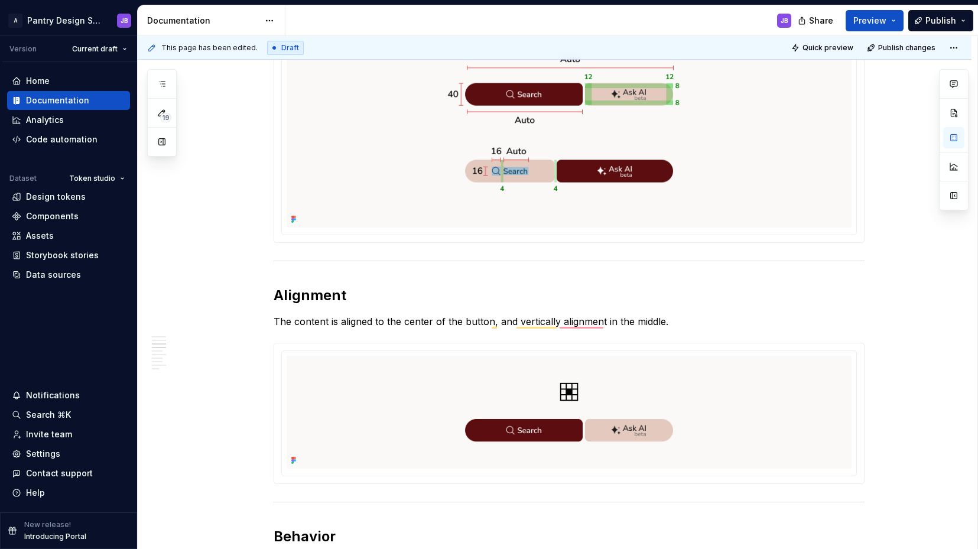
click at [284, 325] on p "The content is aligned to the center of the button, and vertically alignment in…" at bounding box center [569, 322] width 591 height 14
click at [279, 322] on p "The content is aligned to the center of the button, and vertically alignment in…" at bounding box center [569, 322] width 591 height 14
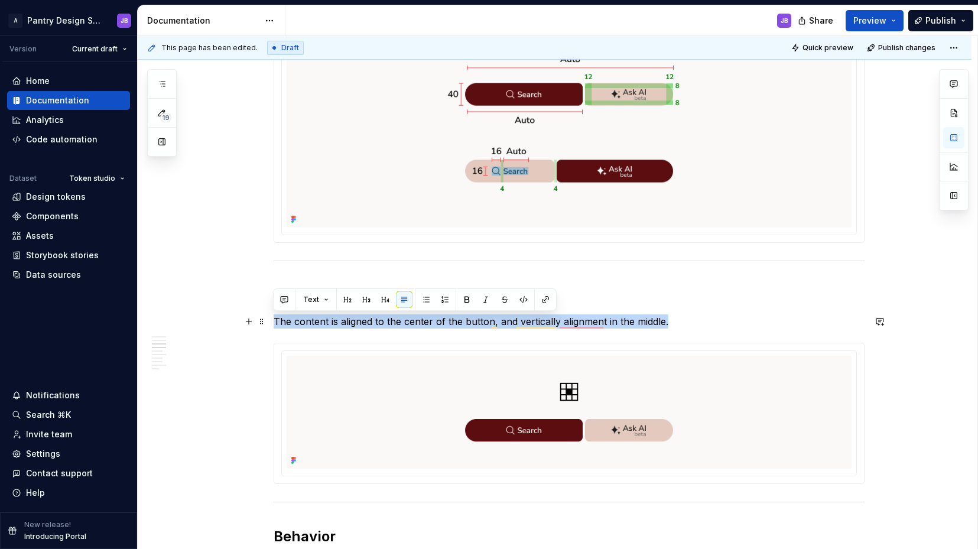
click at [281, 321] on p "The content is aligned to the center of the button, and vertically alignment in…" at bounding box center [569, 322] width 591 height 14
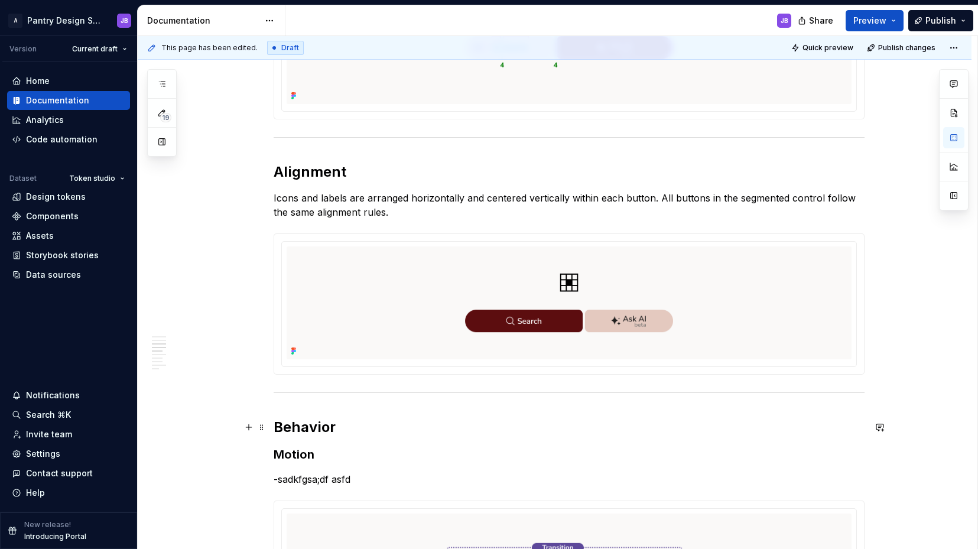
scroll to position [1177, 0]
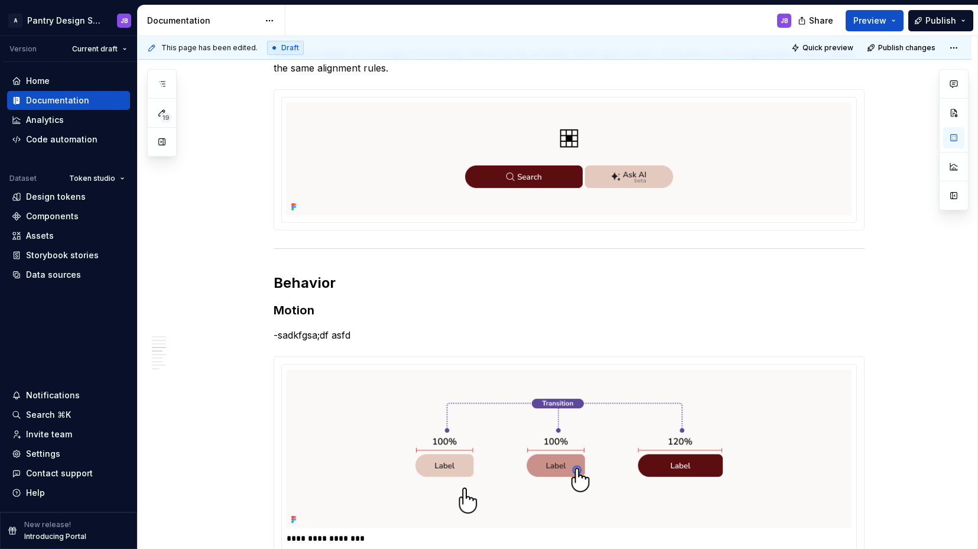
click at [284, 310] on h3 "Motion" at bounding box center [569, 310] width 591 height 17
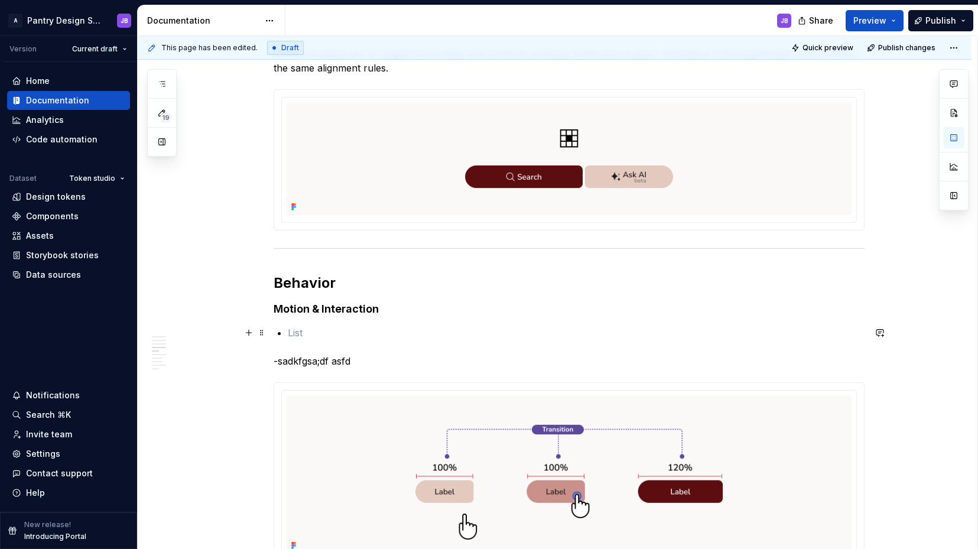
click at [293, 330] on p "To enrich screen reader interactions, please activate Accessibility in Grammarl…" at bounding box center [576, 333] width 577 height 14
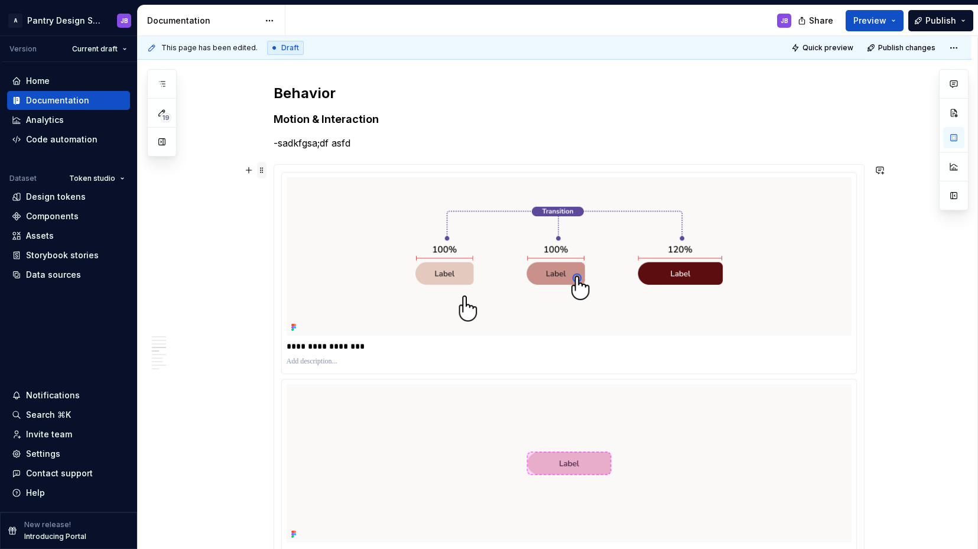
click at [262, 170] on span at bounding box center [261, 170] width 9 height 17
click at [295, 189] on div "Duplicate" at bounding box center [316, 189] width 77 height 12
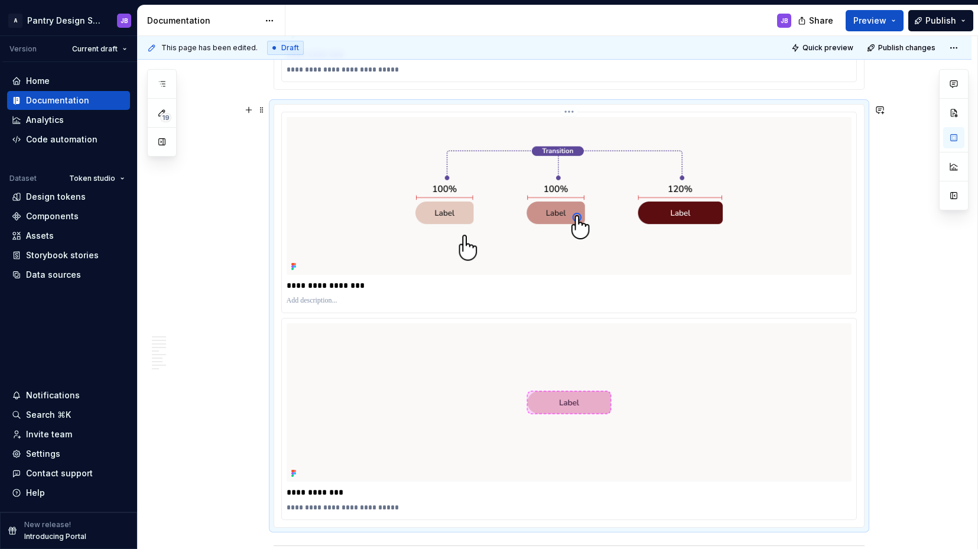
click at [529, 131] on img "To enrich screen reader interactions, please activate Accessibility in Grammarl…" at bounding box center [569, 196] width 565 height 158
click at [566, 317] on html "A Pantry Design System JB Version Current draft Home Documentation Analytics Co…" at bounding box center [489, 274] width 978 height 549
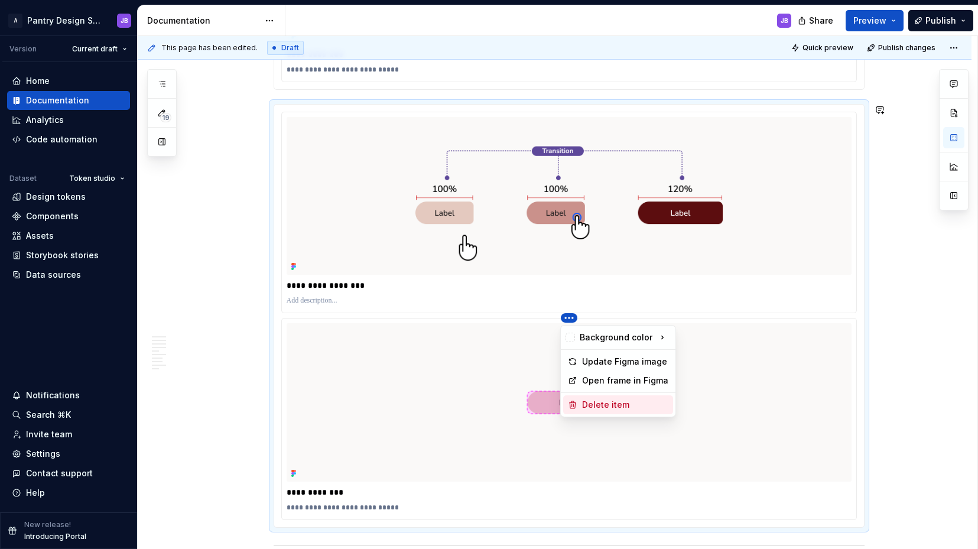
click at [593, 406] on div "Delete item" at bounding box center [625, 405] width 86 height 12
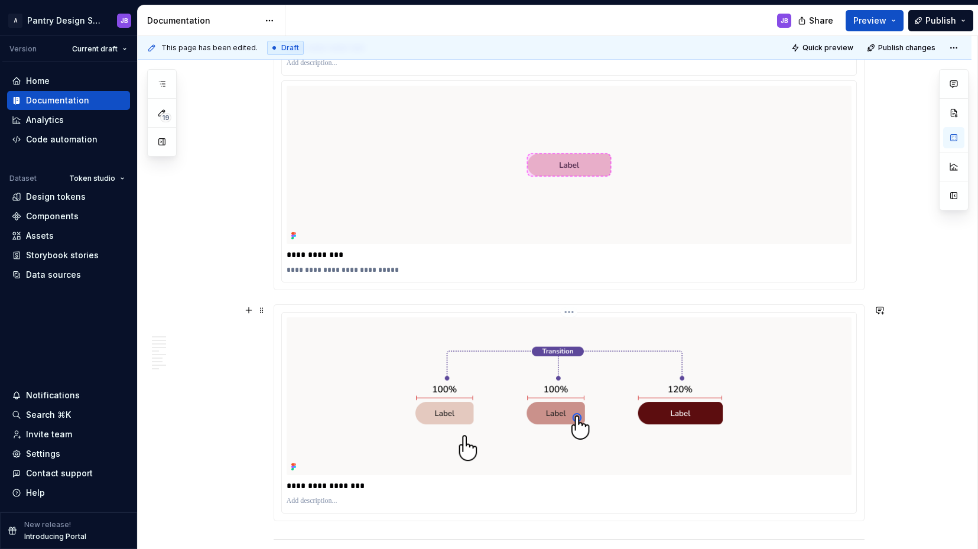
click at [573, 323] on img "To enrich screen reader interactions, please activate Accessibility in Grammarl…" at bounding box center [569, 396] width 565 height 158
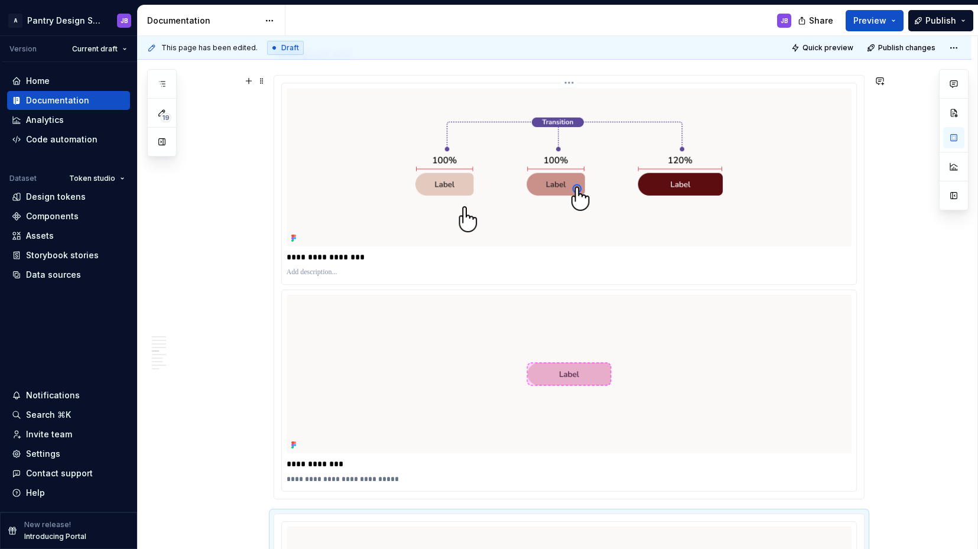
click at [569, 82] on html "A Pantry Design System JB Version Current draft Home Documentation Analytics Co…" at bounding box center [489, 274] width 978 height 549
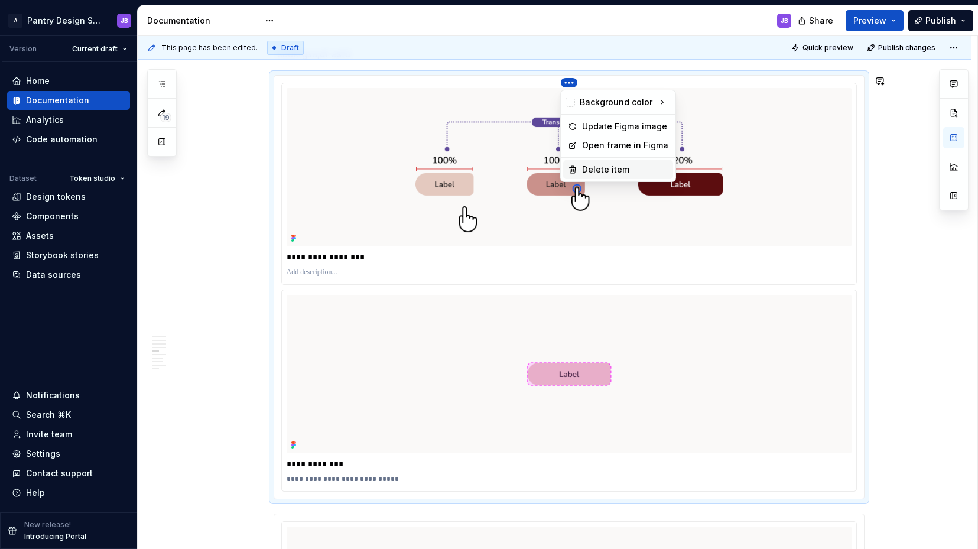
click at [592, 170] on div "Delete item" at bounding box center [625, 170] width 86 height 12
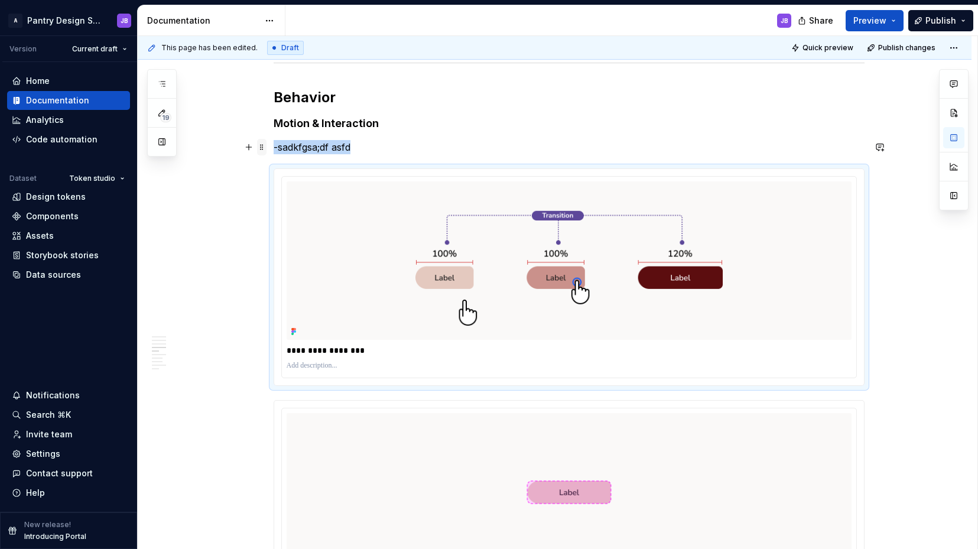
click at [261, 150] on span at bounding box center [261, 147] width 9 height 17
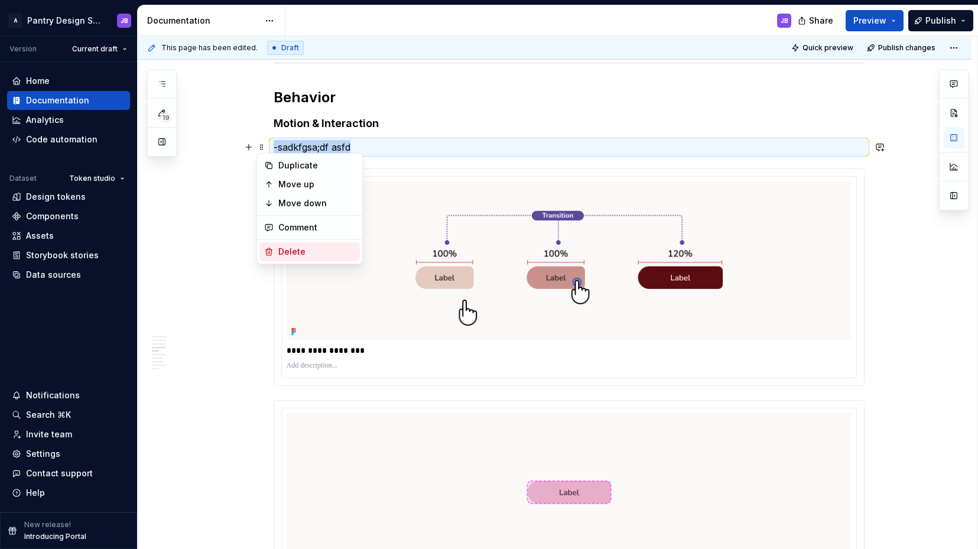
click at [304, 249] on div "Delete" at bounding box center [316, 252] width 77 height 12
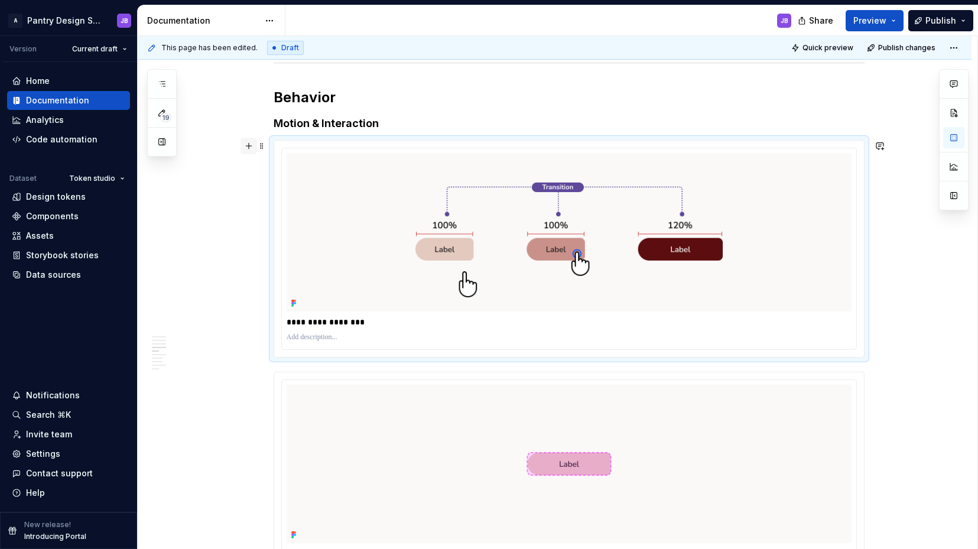
click at [249, 147] on button "button" at bounding box center [249, 146] width 17 height 17
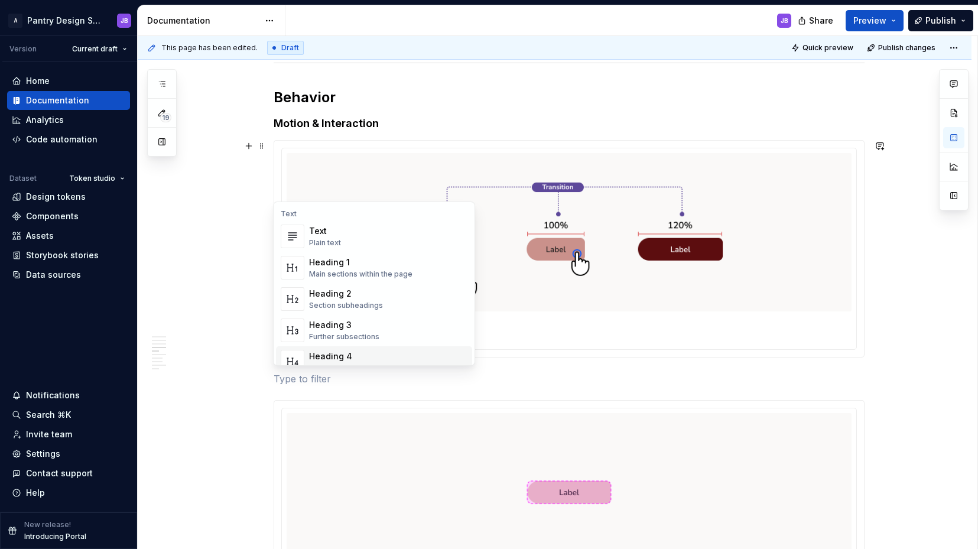
click at [309, 380] on p "To enrich screen reader interactions, please activate Accessibility in Grammarl…" at bounding box center [569, 379] width 591 height 14
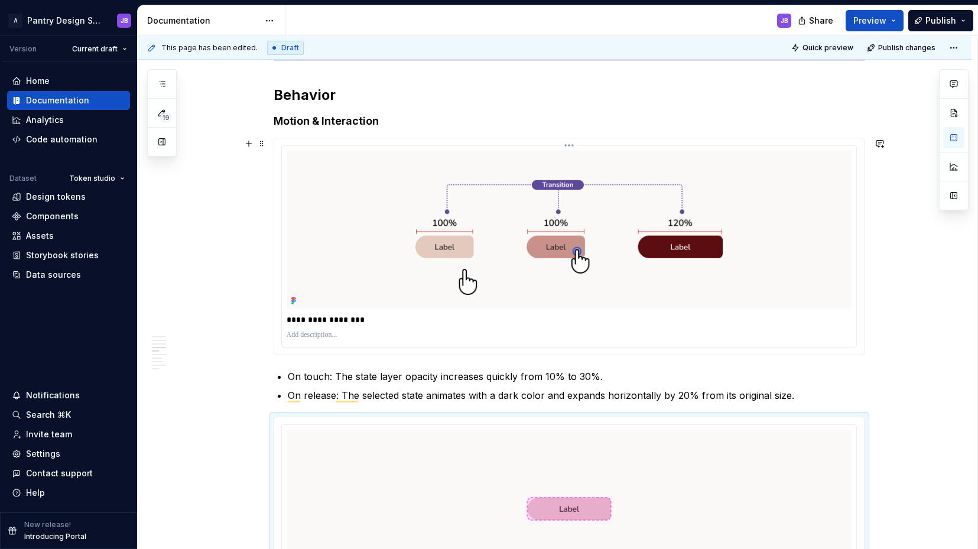
scroll to position [1436, 0]
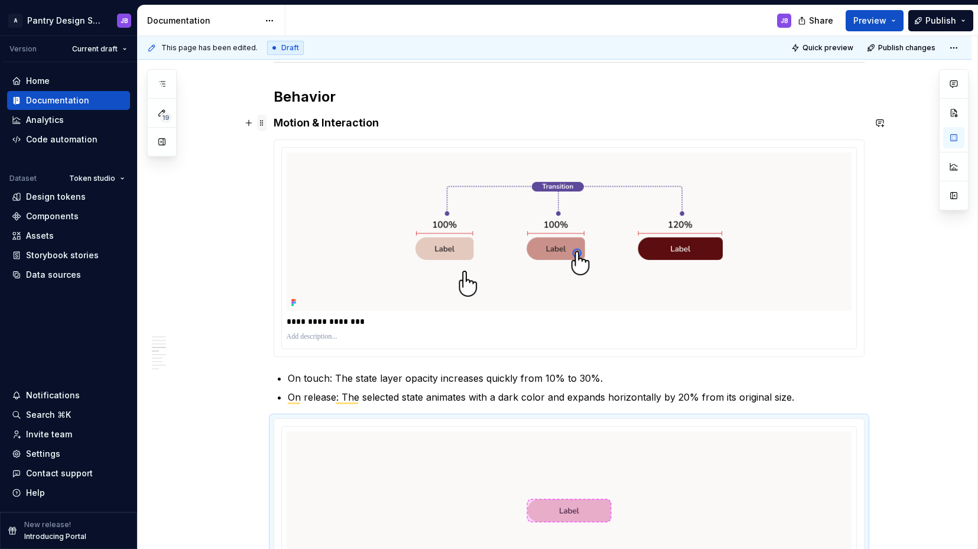
click at [262, 123] on span at bounding box center [261, 123] width 9 height 17
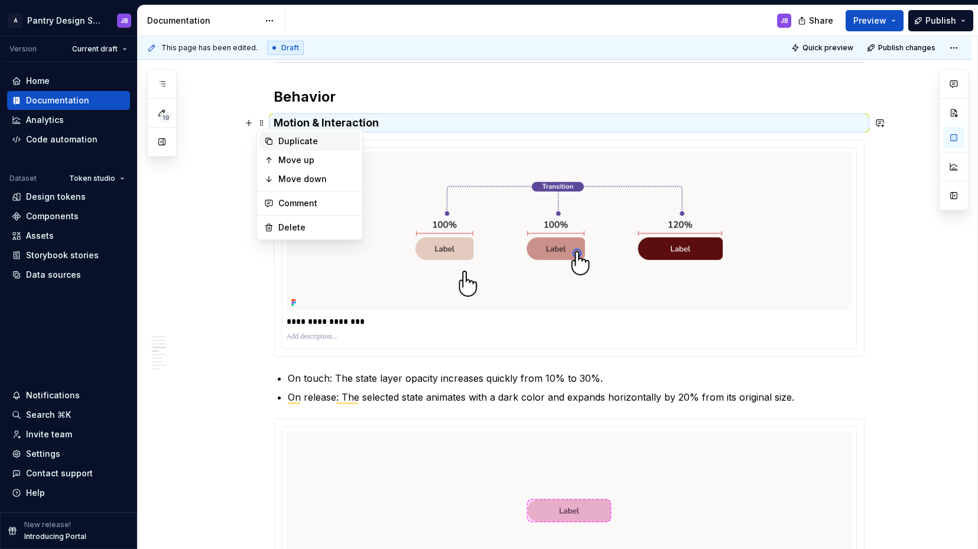
click at [288, 140] on div "Duplicate" at bounding box center [316, 141] width 77 height 12
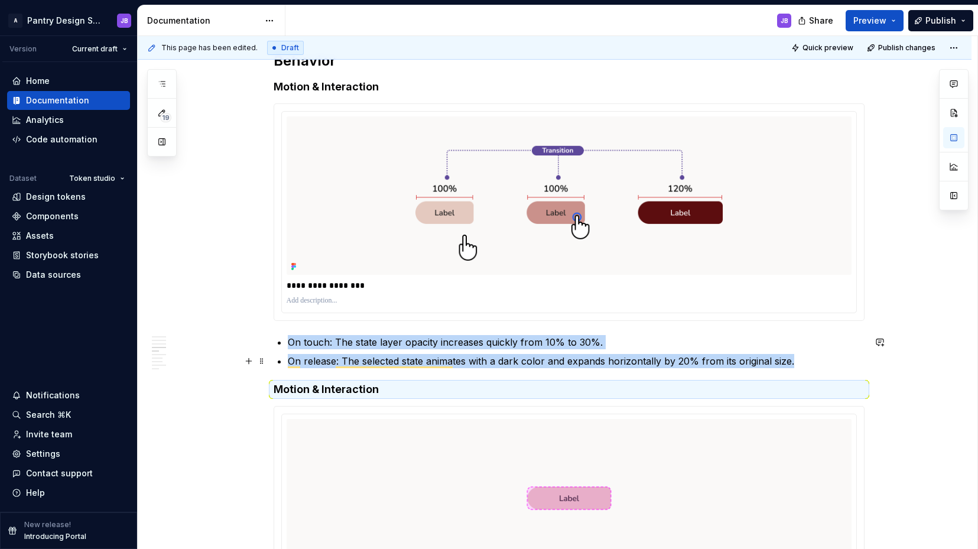
scroll to position [1482, 0]
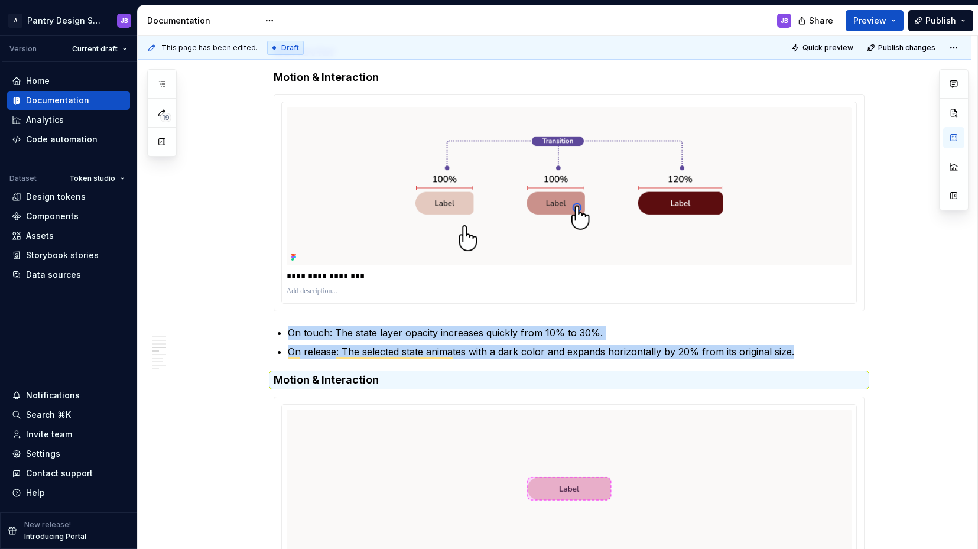
click at [303, 381] on strong "Motion & Interaction" at bounding box center [326, 380] width 105 height 12
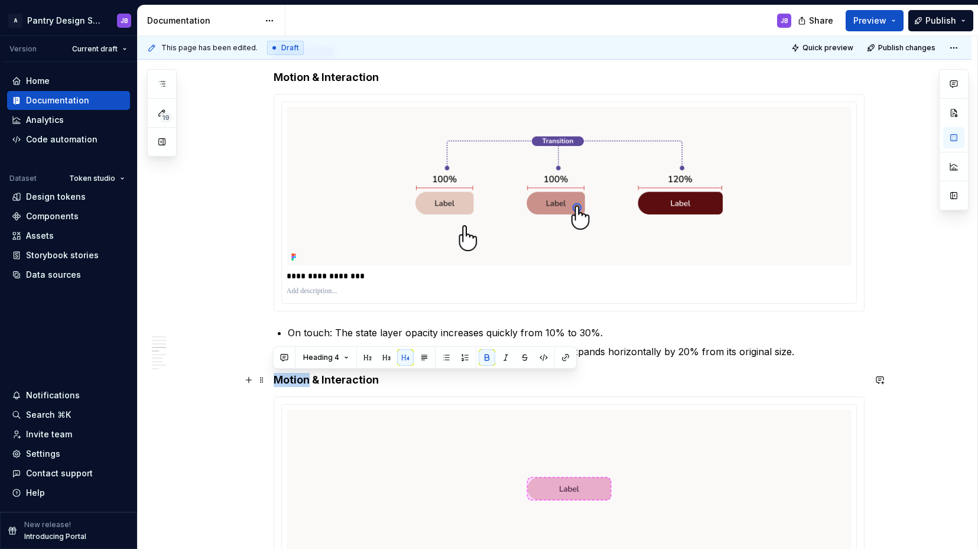
click at [321, 381] on strong "Motion & Interaction" at bounding box center [326, 380] width 105 height 12
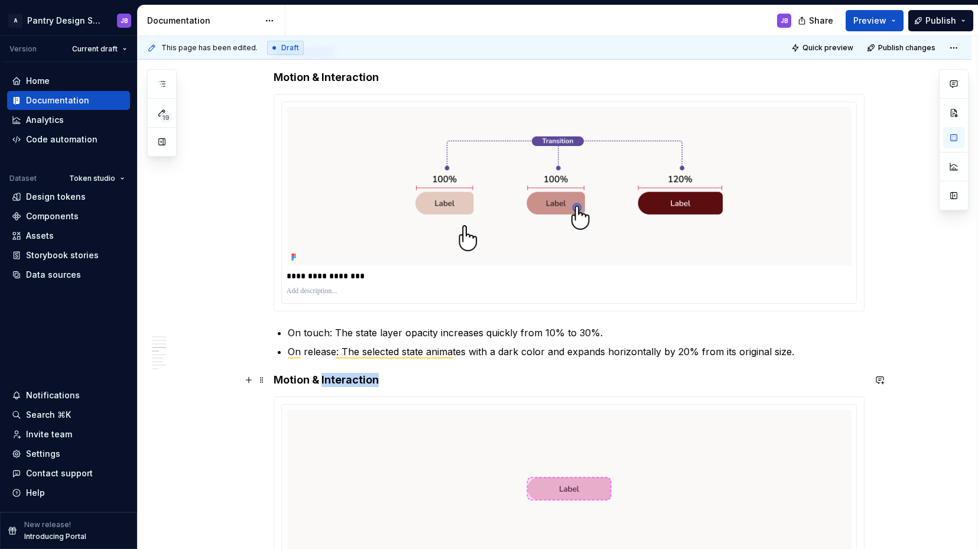
click at [321, 381] on strong "Motion & Interaction" at bounding box center [326, 380] width 105 height 12
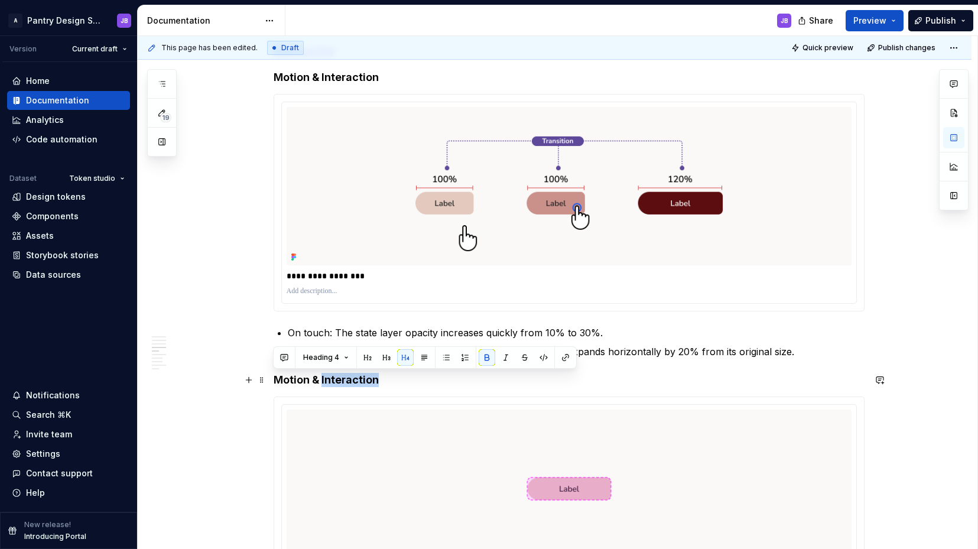
click at [322, 381] on strong "Motion & Interaction" at bounding box center [326, 380] width 105 height 12
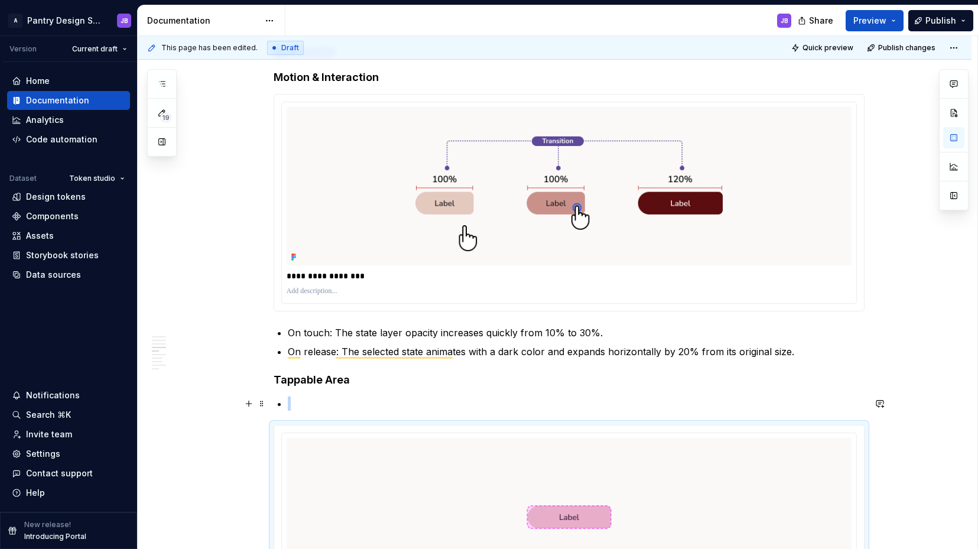
click at [294, 403] on p "To enrich screen reader interactions, please activate Accessibility in Grammarl…" at bounding box center [576, 404] width 577 height 14
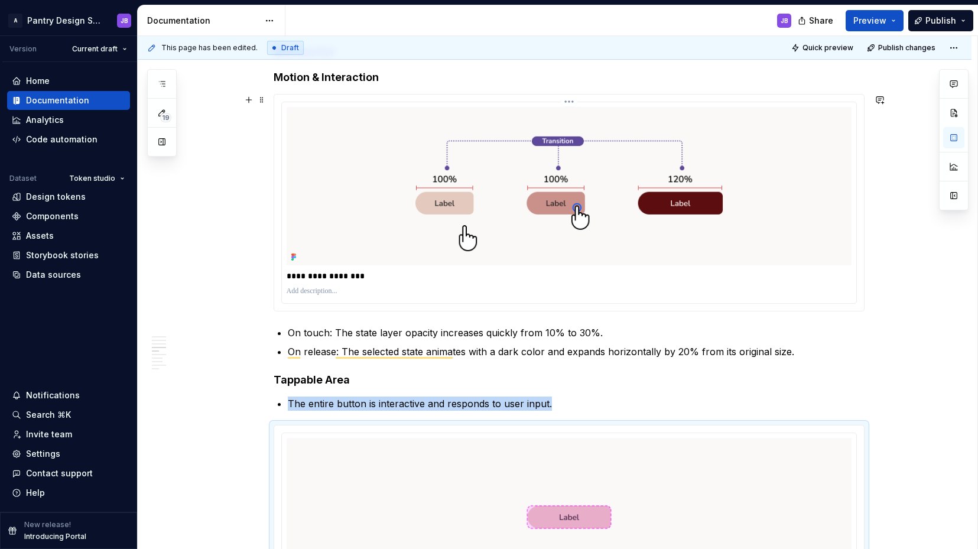
scroll to position [1445, 0]
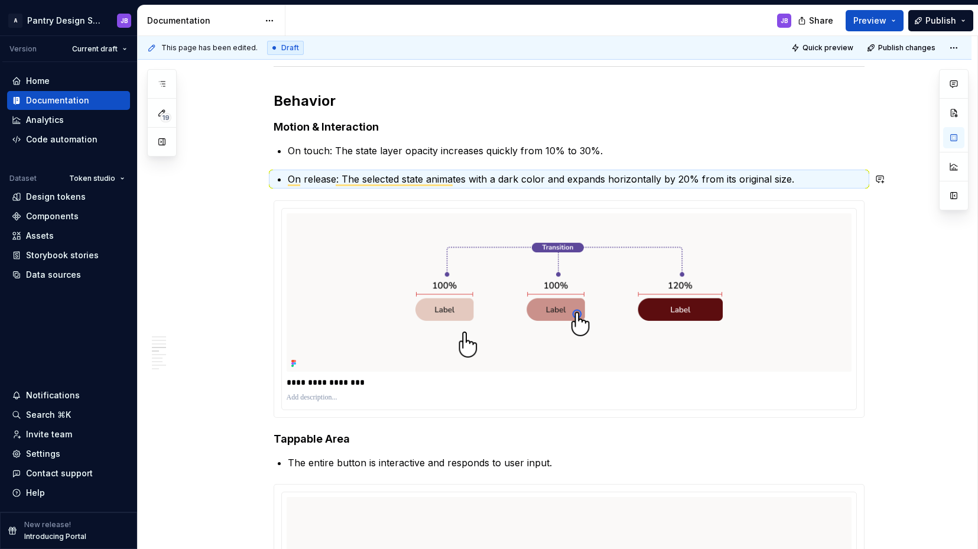
click at [278, 164] on div "**********" at bounding box center [569, 433] width 591 height 3235
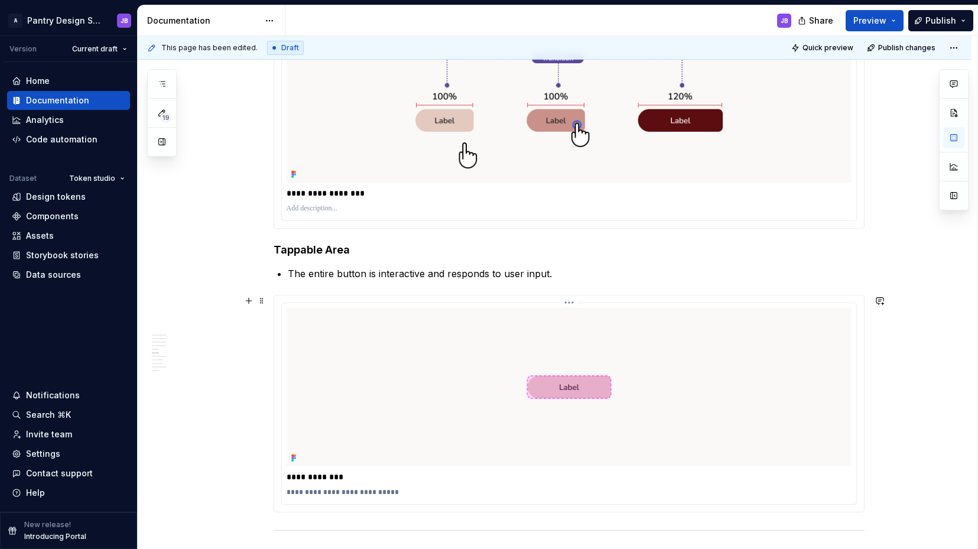
click at [281, 306] on div "**********" at bounding box center [569, 404] width 576 height 202
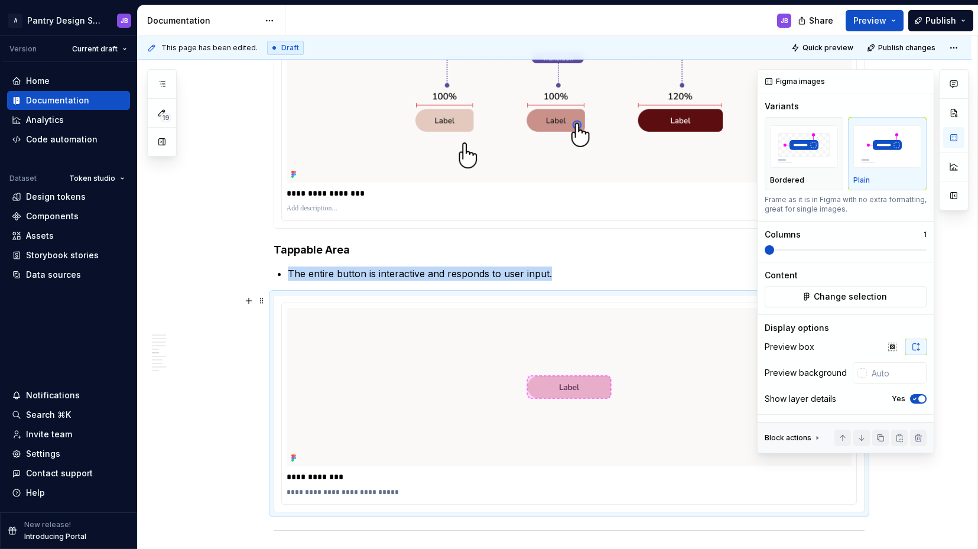
click at [916, 398] on icon "button" at bounding box center [915, 399] width 3 height 2
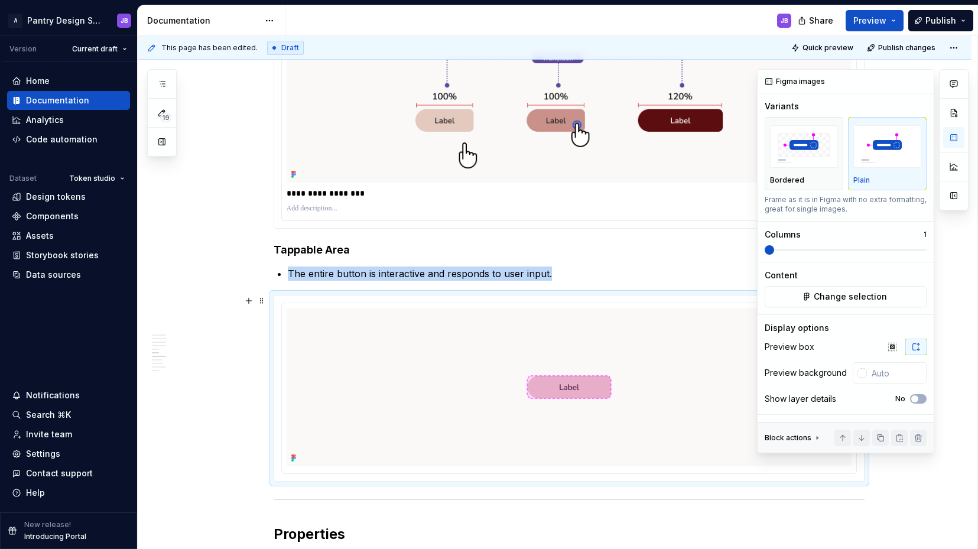
type textarea "*"
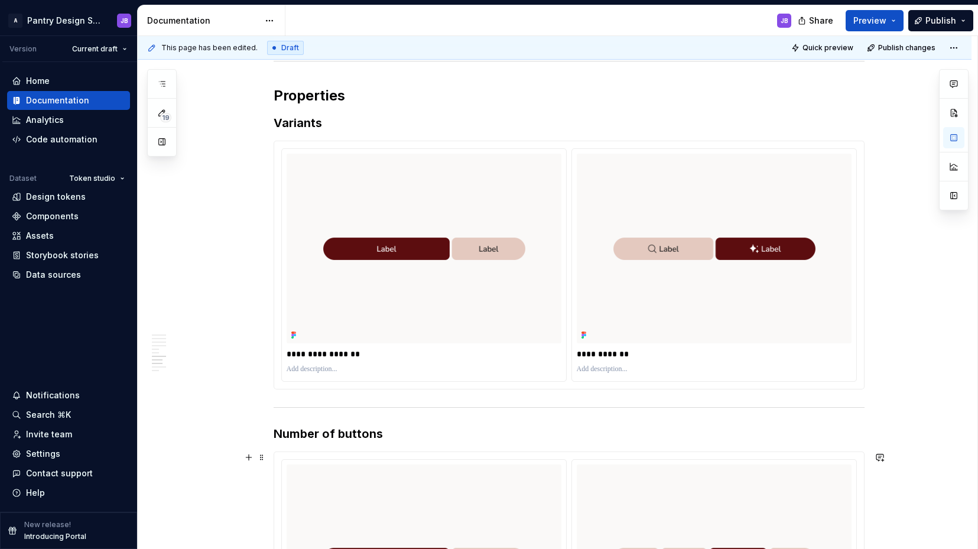
click at [305, 438] on h3 "Number of buttons" at bounding box center [569, 434] width 591 height 17
click at [319, 436] on h3 "Number of buttons" at bounding box center [569, 434] width 591 height 17
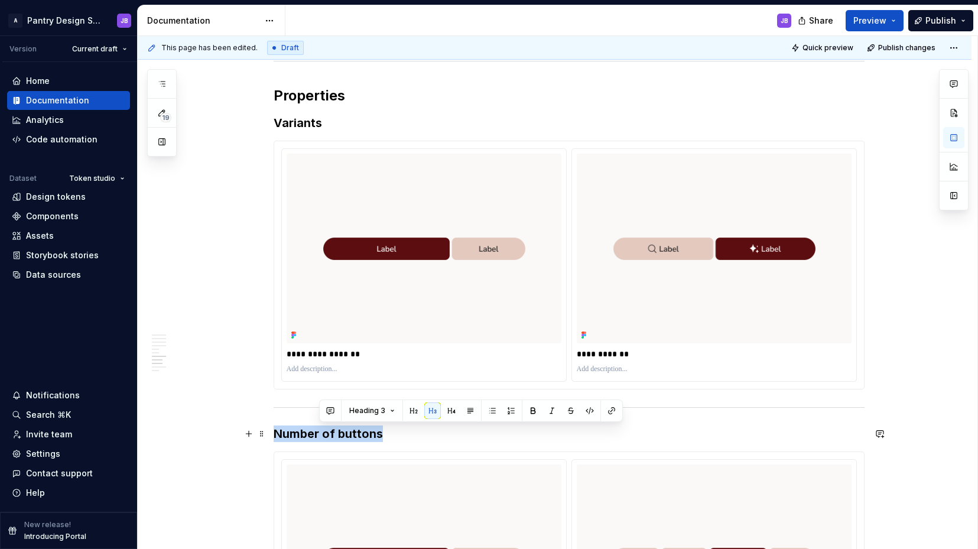
click at [319, 436] on h3 "Number of buttons" at bounding box center [569, 434] width 591 height 17
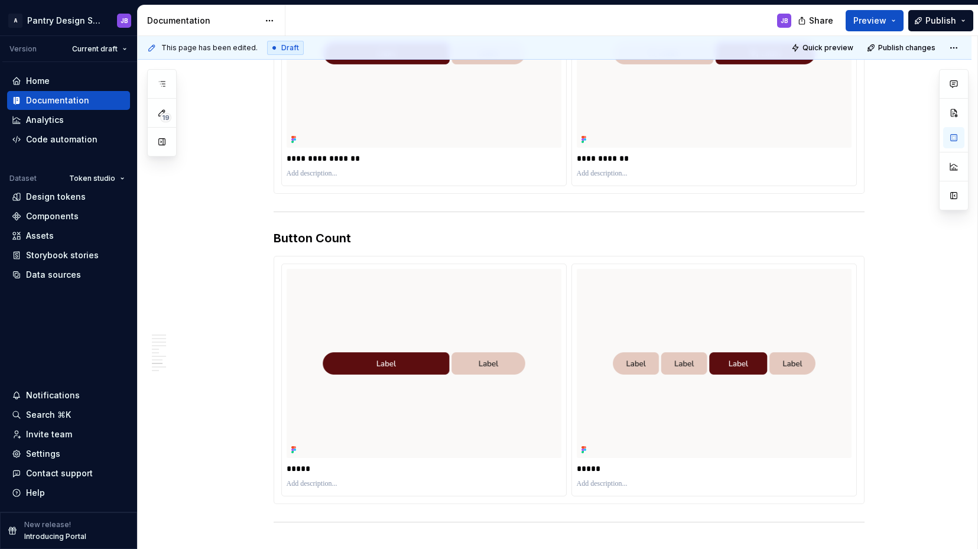
click at [291, 466] on p "*****" at bounding box center [424, 469] width 275 height 12
paste div "To enrich screen reader interactions, please activate Accessibility in Grammarl…"
click at [594, 471] on p "*****" at bounding box center [714, 469] width 275 height 12
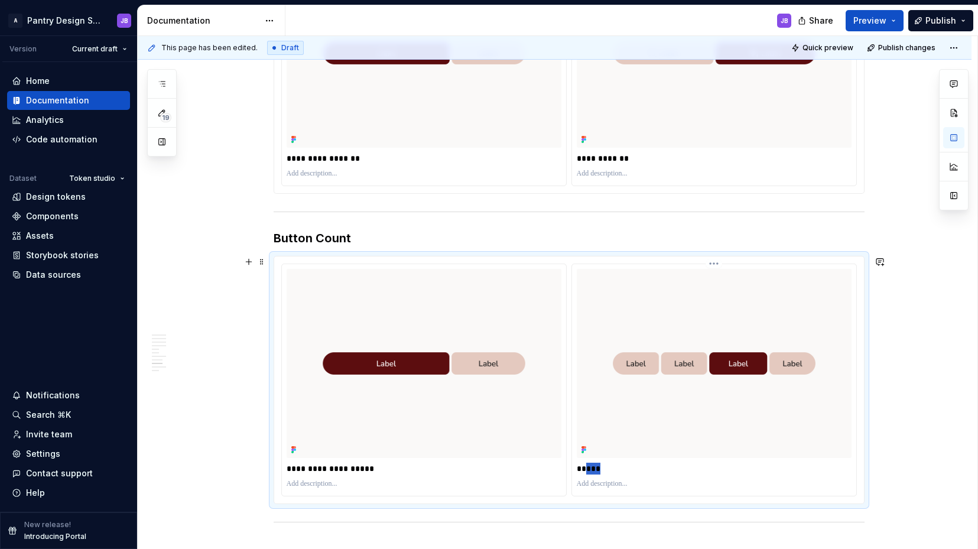
click at [594, 471] on p "*****" at bounding box center [714, 469] width 275 height 12
paste div "To enrich screen reader interactions, please activate Accessibility in Grammarl…"
click at [584, 471] on p "**********" at bounding box center [714, 469] width 275 height 12
click at [385, 473] on p "**********" at bounding box center [424, 469] width 275 height 12
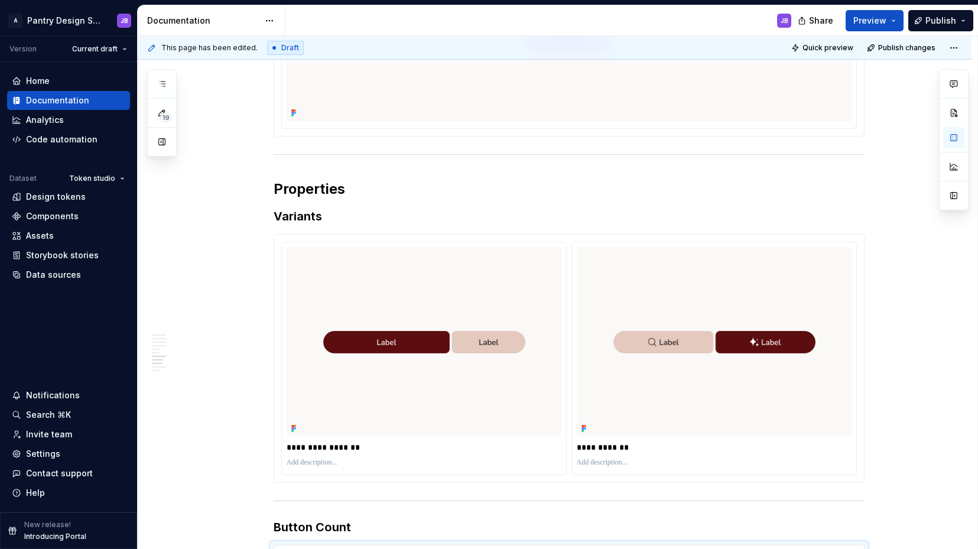
click at [294, 448] on p "**********" at bounding box center [424, 448] width 275 height 12
click at [330, 218] on h3 "Variants" at bounding box center [569, 216] width 591 height 17
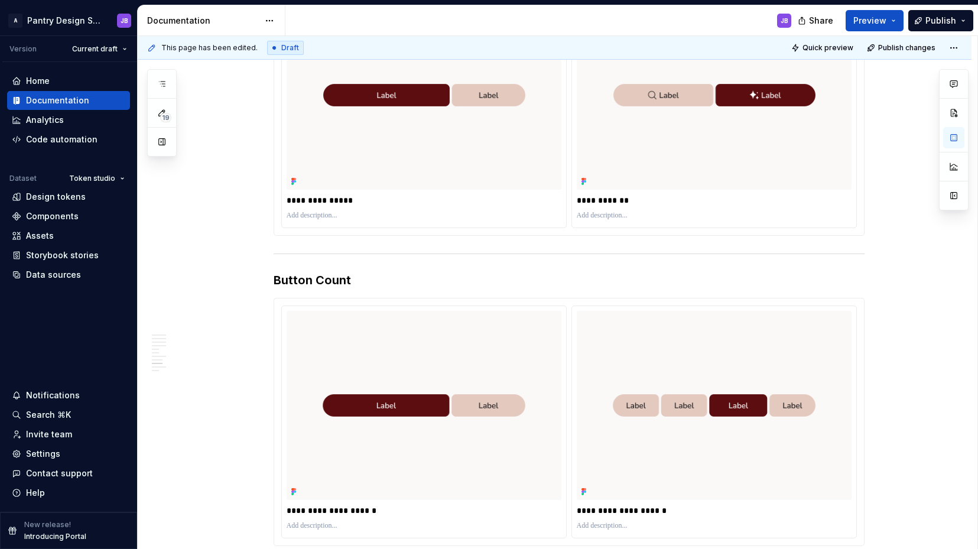
scroll to position [2267, 0]
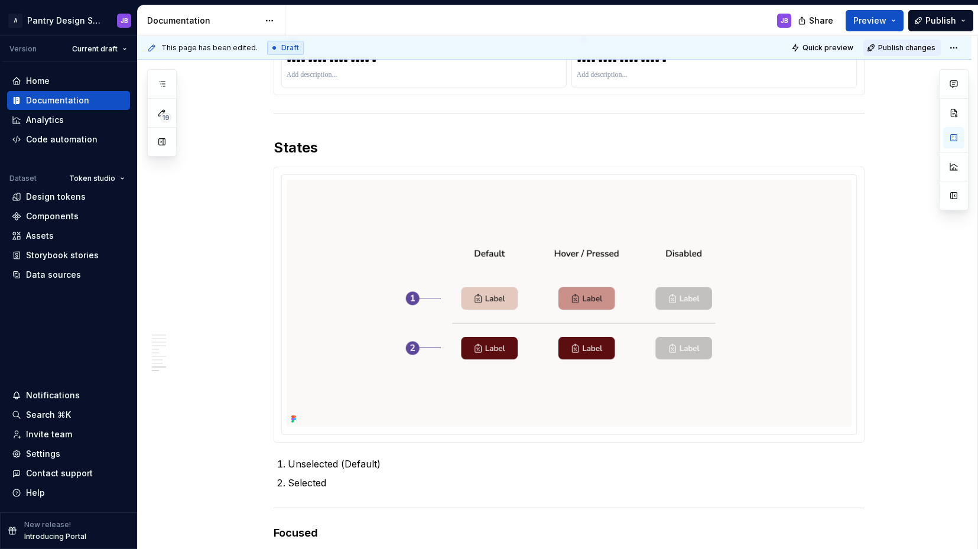
click at [901, 46] on span "Publish changes" at bounding box center [907, 47] width 57 height 9
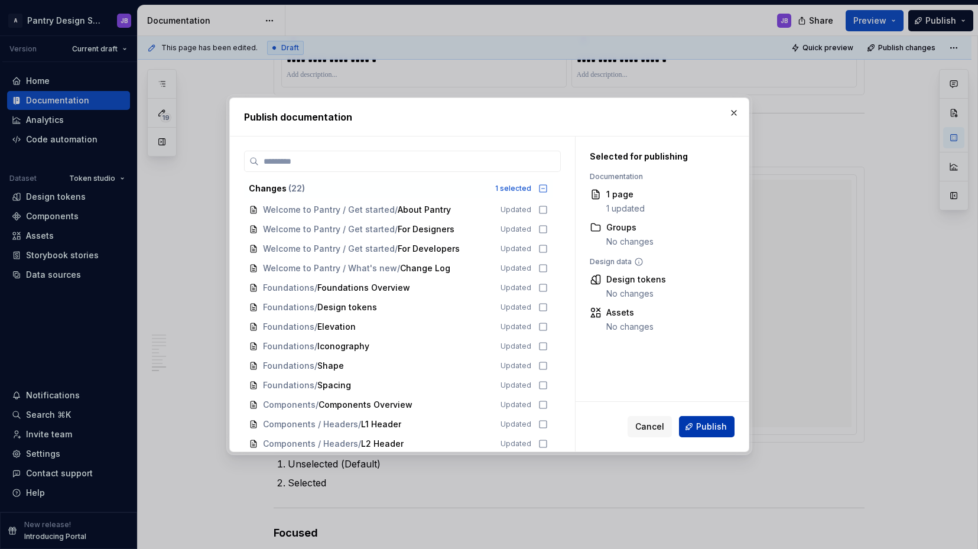
click at [711, 429] on span "Publish" at bounding box center [711, 427] width 31 height 12
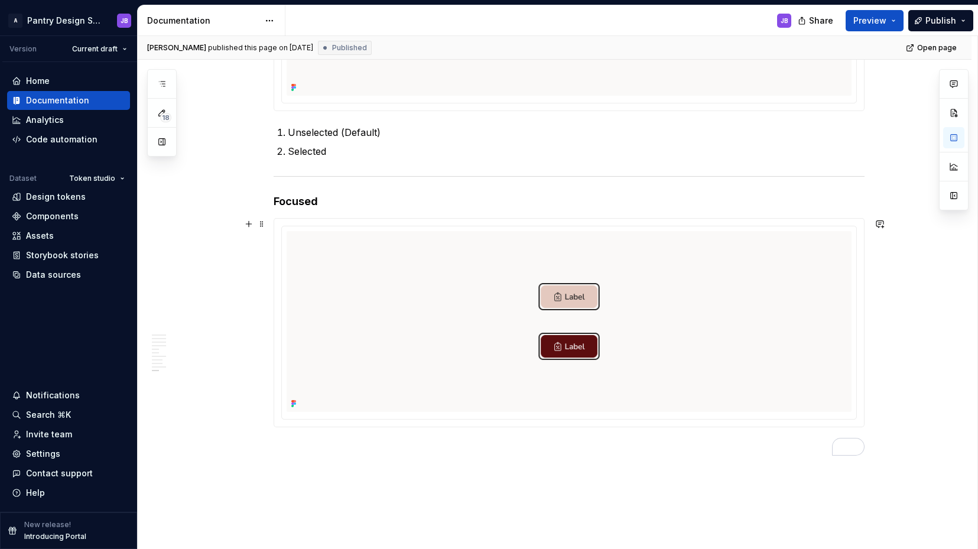
scroll to position [3100, 0]
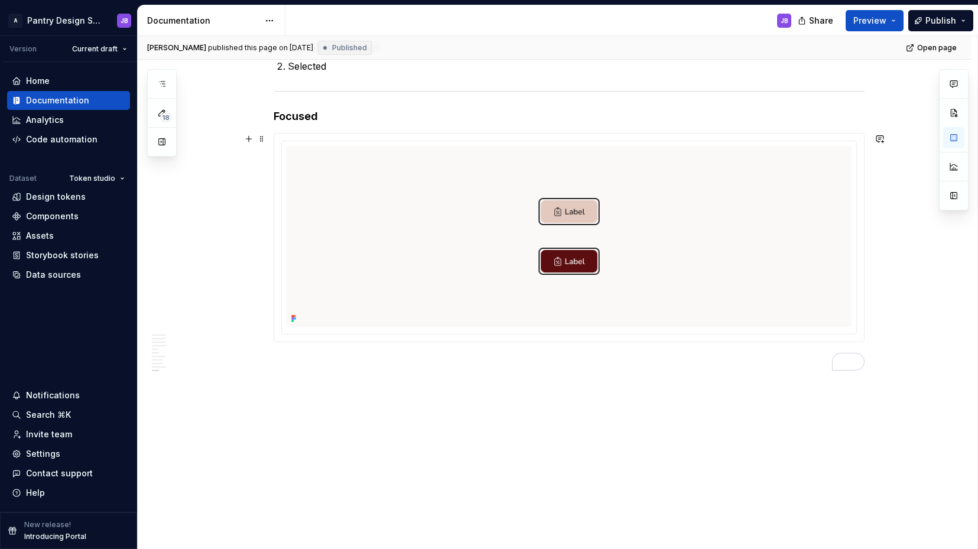
click at [333, 342] on div "To enrich screen reader interactions, please activate Accessibility in Grammarl…" at bounding box center [569, 237] width 591 height 209
click at [274, 363] on p "To enrich screen reader interactions, please activate Accessibility in Grammarl…" at bounding box center [569, 364] width 591 height 14
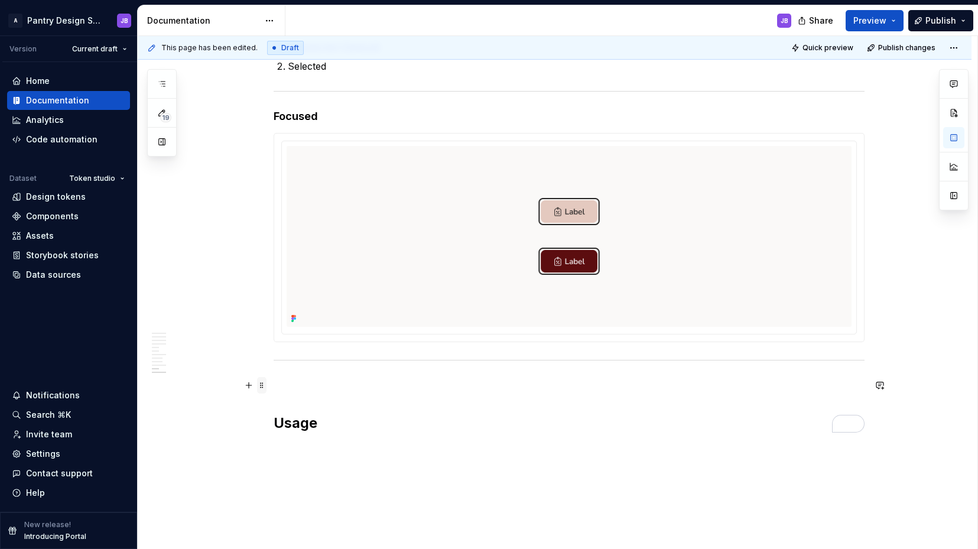
click at [259, 384] on span at bounding box center [261, 385] width 9 height 17
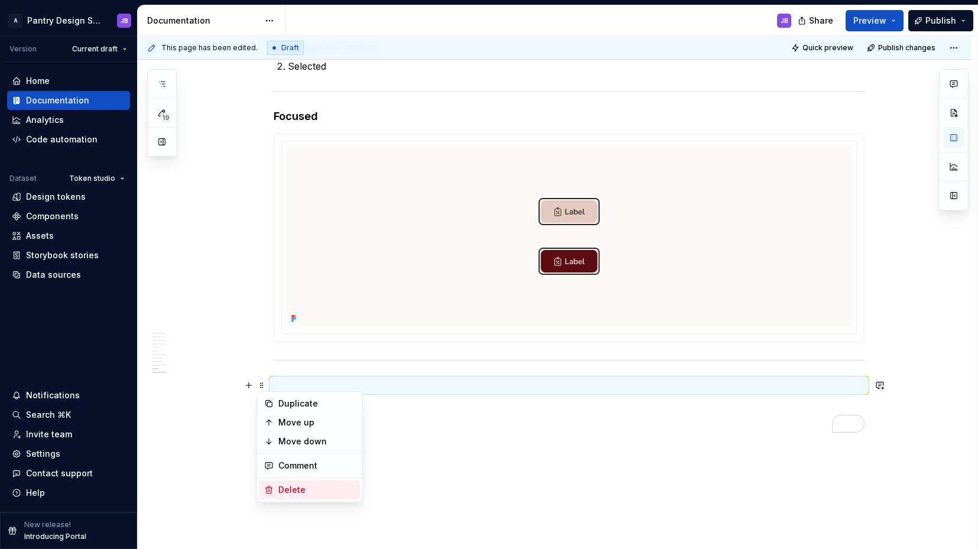
click at [291, 488] on div "Delete" at bounding box center [316, 490] width 77 height 12
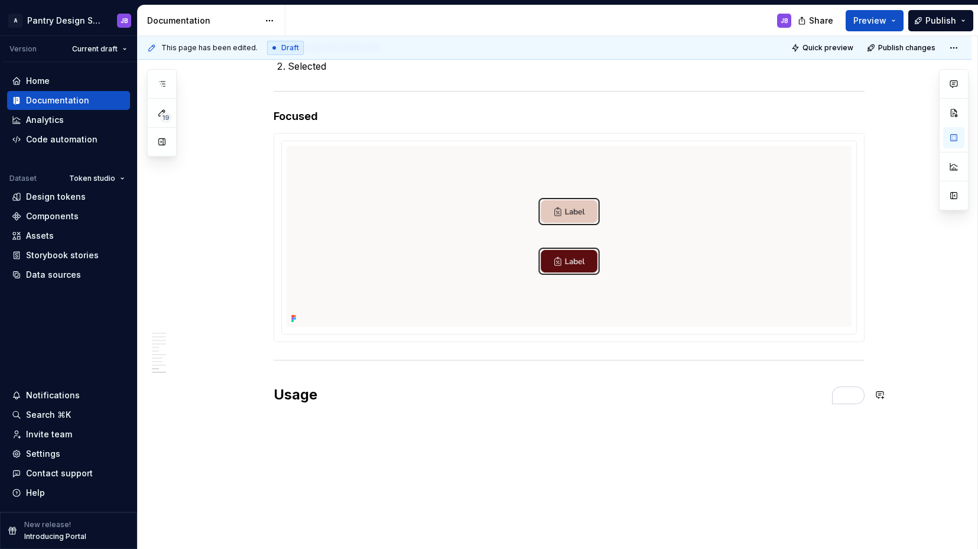
click at [261, 443] on span at bounding box center [261, 442] width 9 height 17
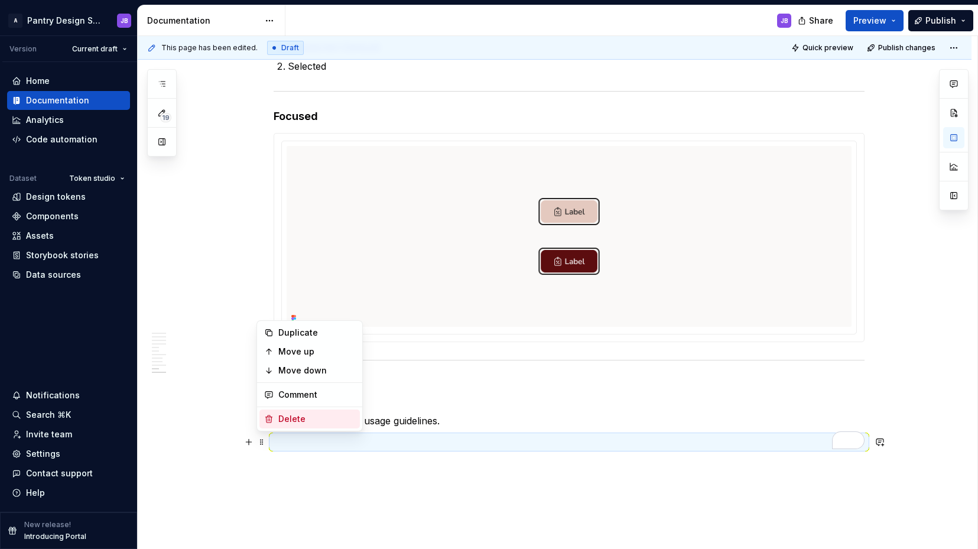
click at [283, 414] on div "Delete" at bounding box center [316, 419] width 77 height 12
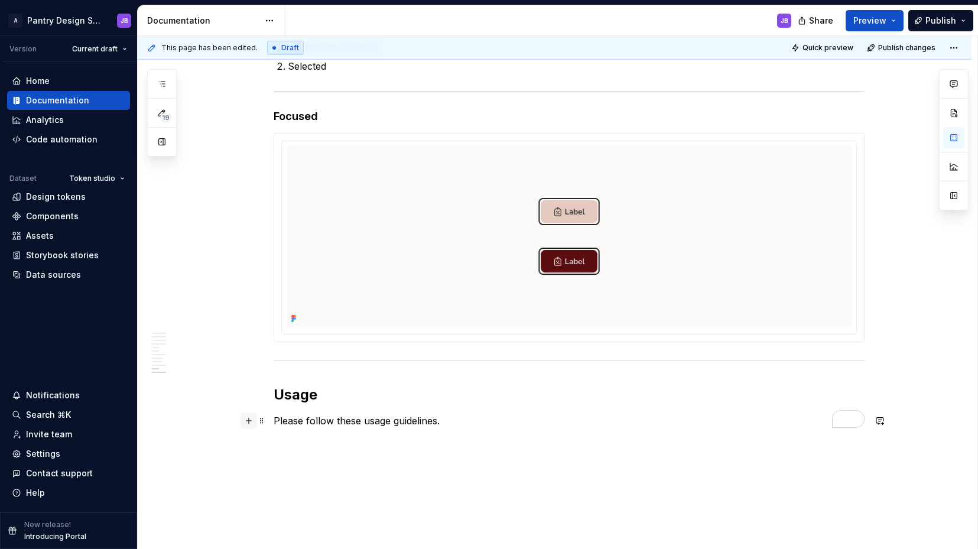
click at [249, 421] on button "button" at bounding box center [249, 421] width 17 height 17
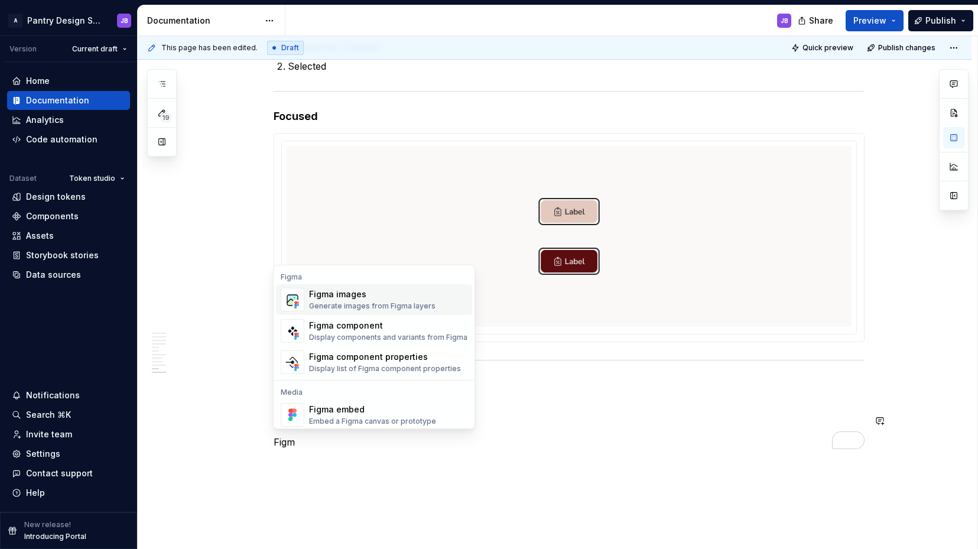
click at [320, 293] on div "Figma images" at bounding box center [372, 295] width 127 height 12
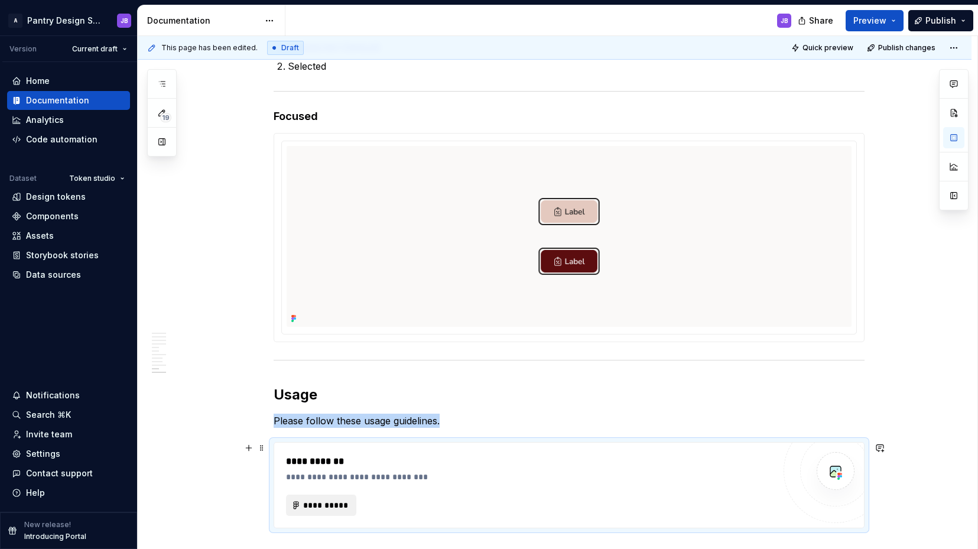
click at [318, 505] on span "**********" at bounding box center [326, 506] width 46 height 12
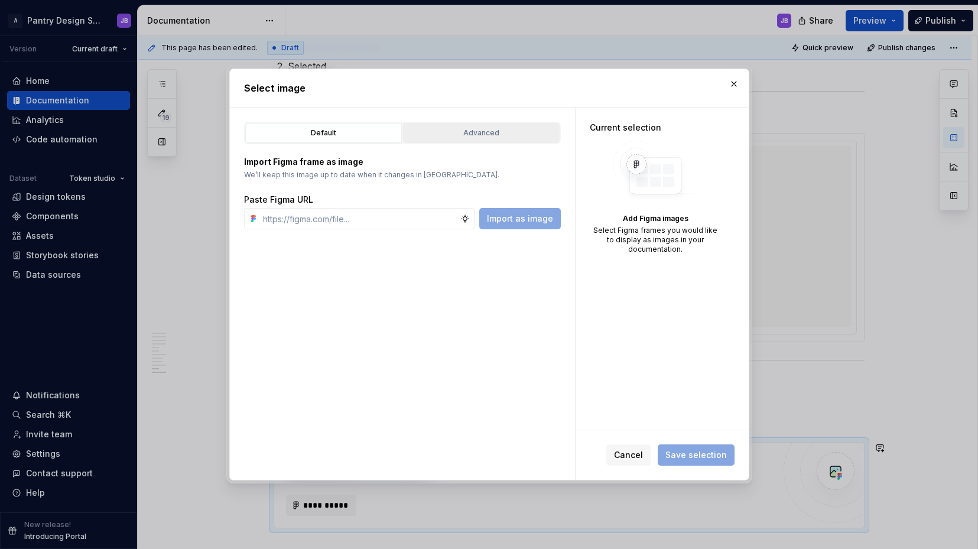
click at [488, 129] on div "Advanced" at bounding box center [481, 133] width 148 height 12
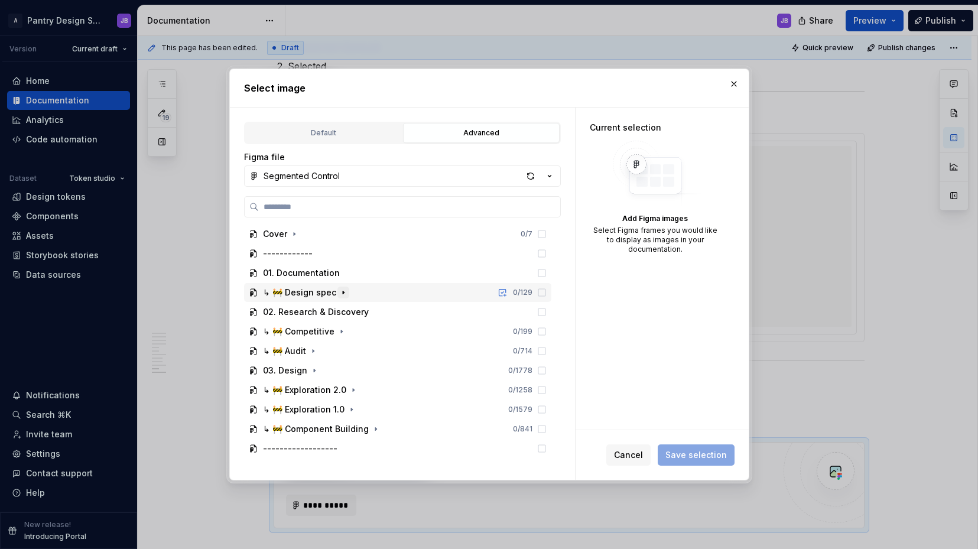
click at [343, 291] on icon "button" at bounding box center [343, 292] width 9 height 9
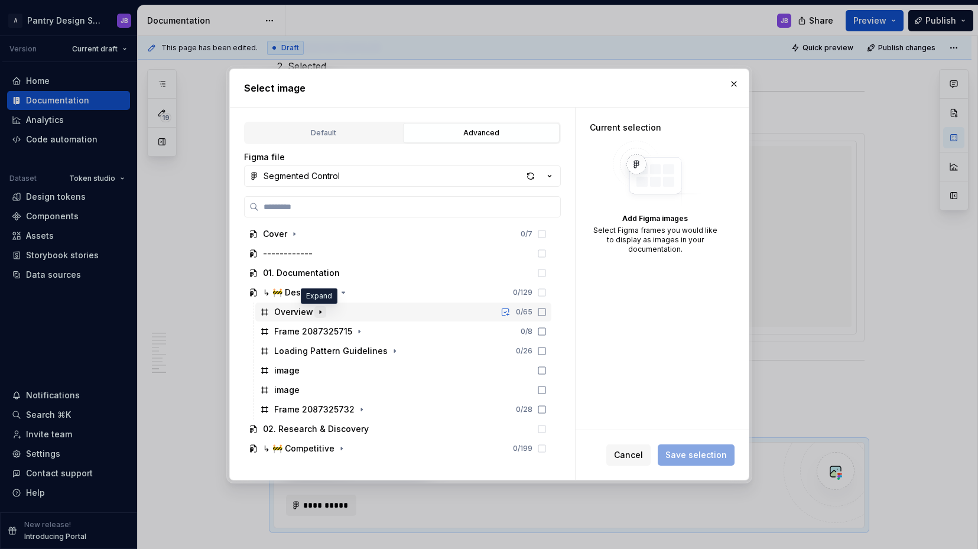
click at [321, 313] on icon "button" at bounding box center [320, 311] width 9 height 9
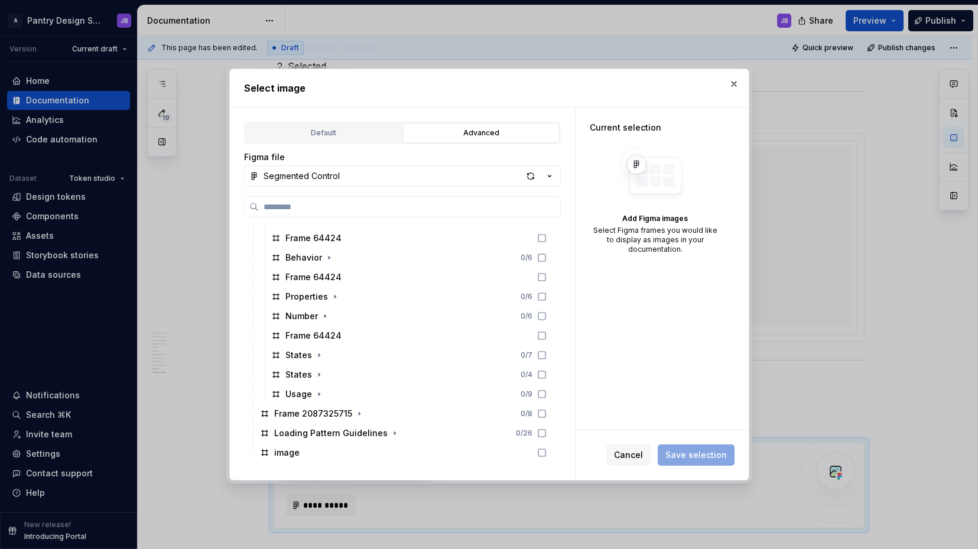
scroll to position [254, 0]
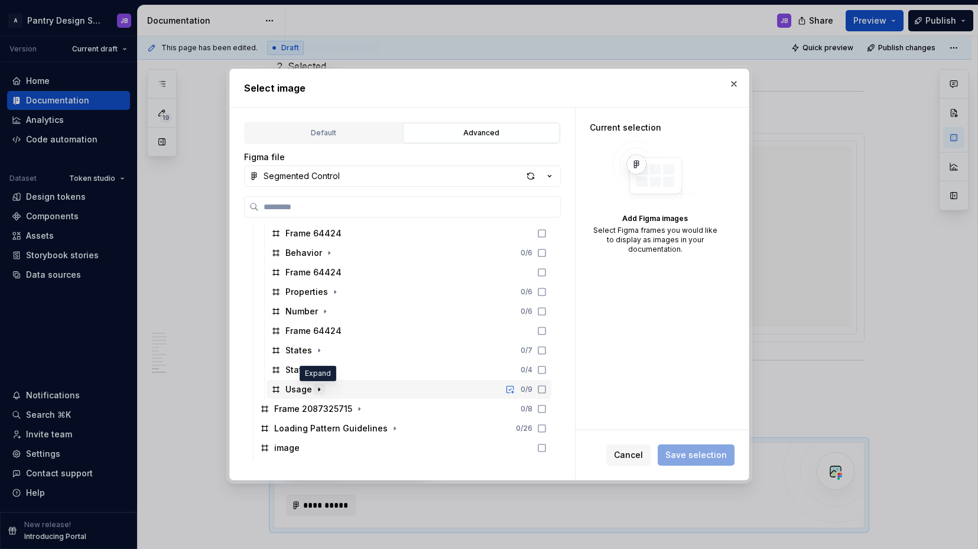
click at [319, 390] on icon "button" at bounding box center [319, 389] width 9 height 9
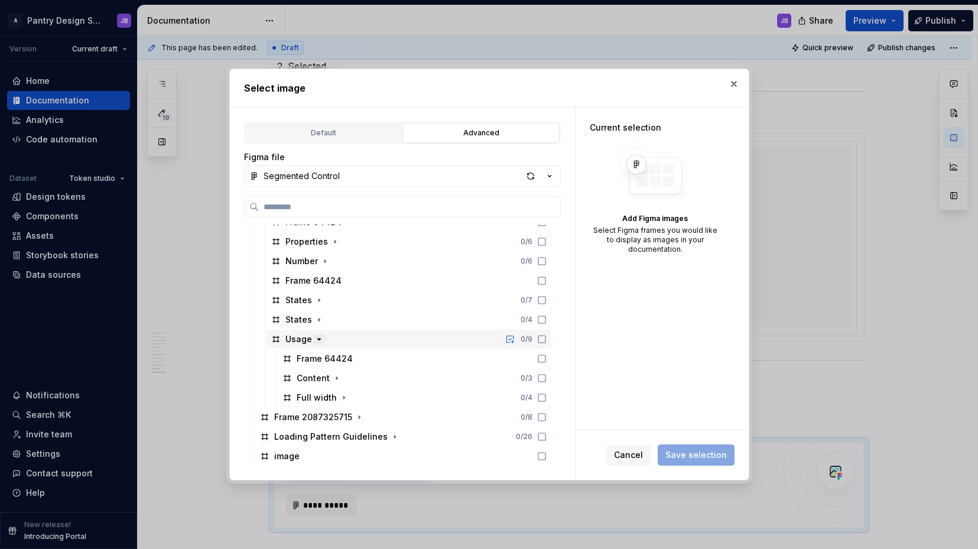
scroll to position [305, 0]
click at [534, 176] on div "button" at bounding box center [531, 176] width 17 height 17
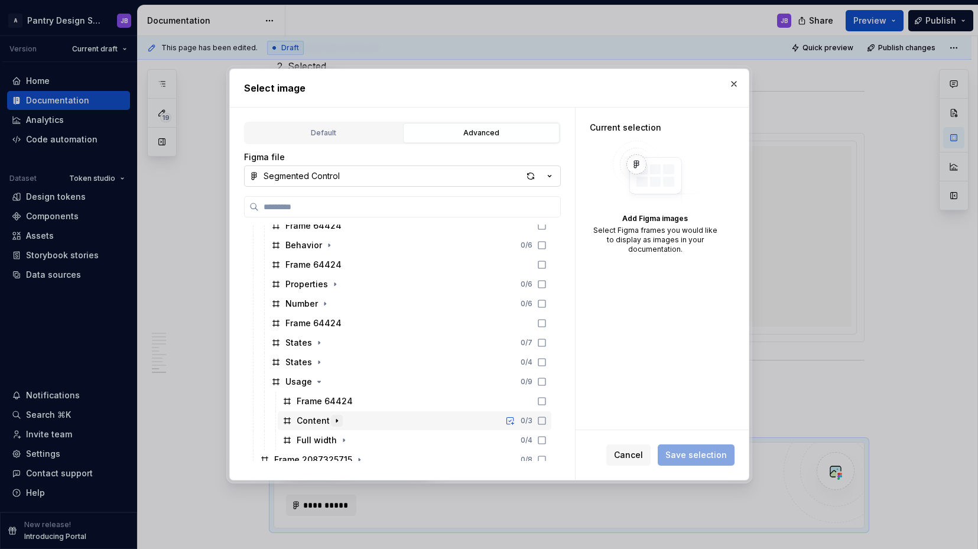
scroll to position [275, 0]
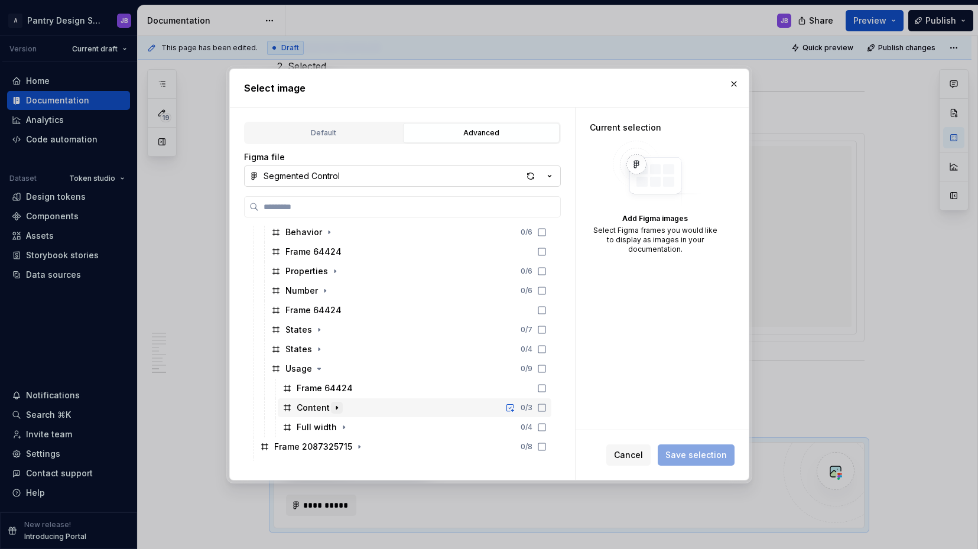
click at [338, 407] on icon "button" at bounding box center [336, 407] width 9 height 9
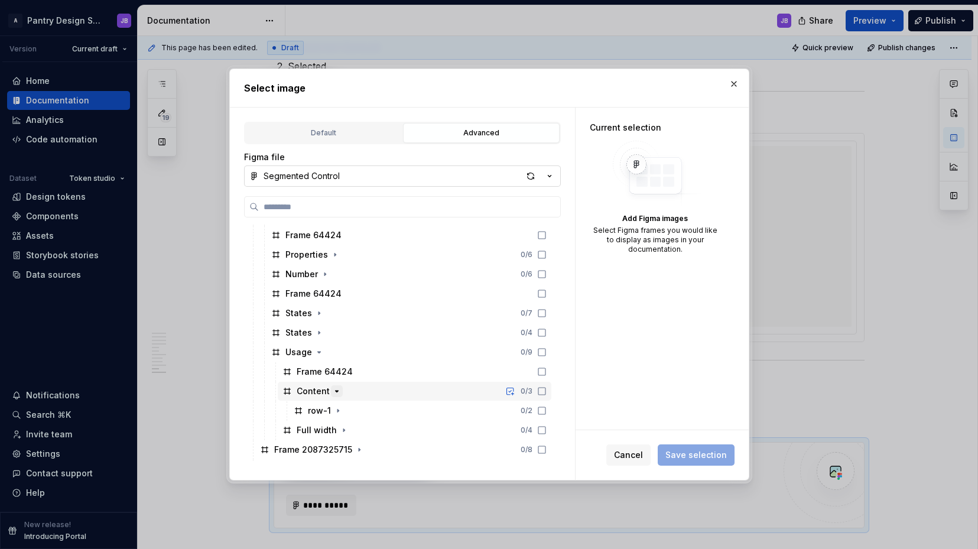
scroll to position [297, 0]
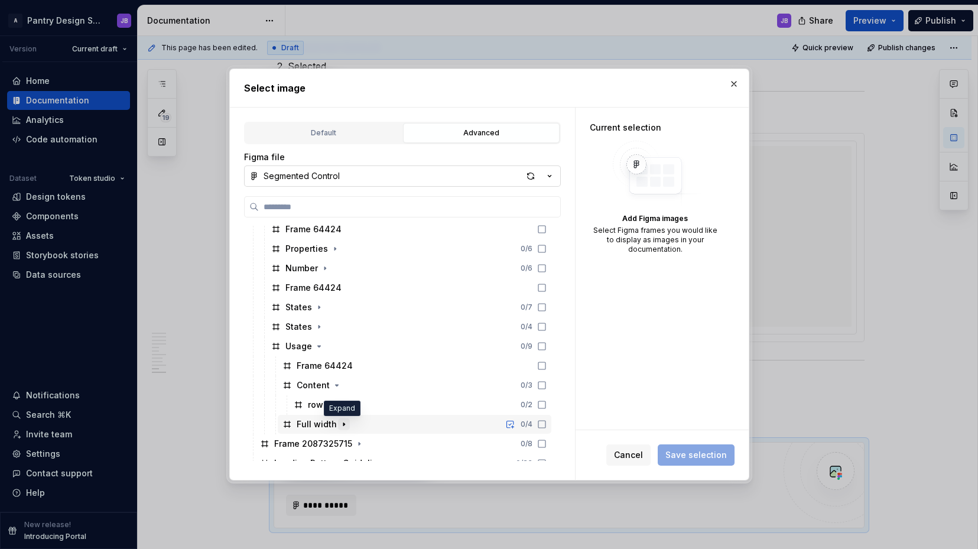
click at [343, 424] on icon "button" at bounding box center [343, 424] width 9 height 9
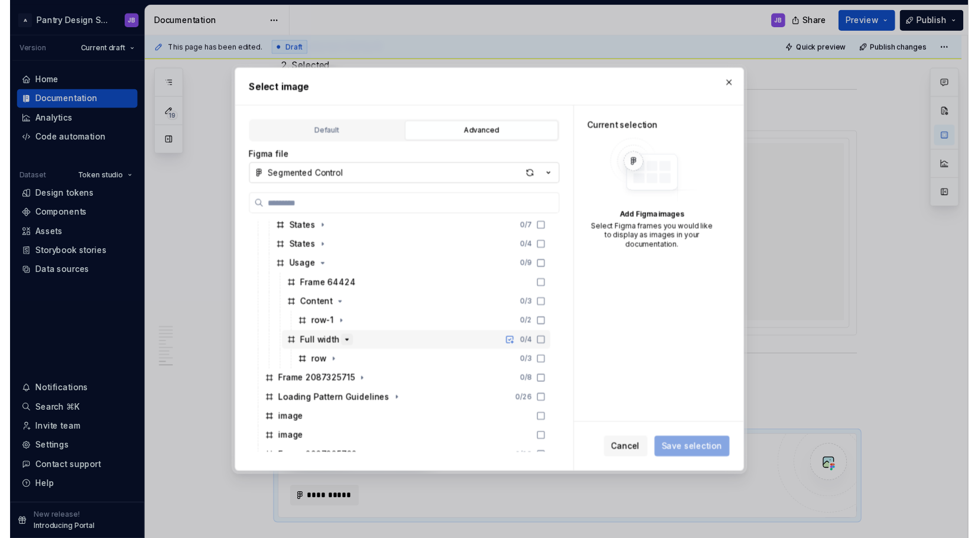
scroll to position [3100, 0]
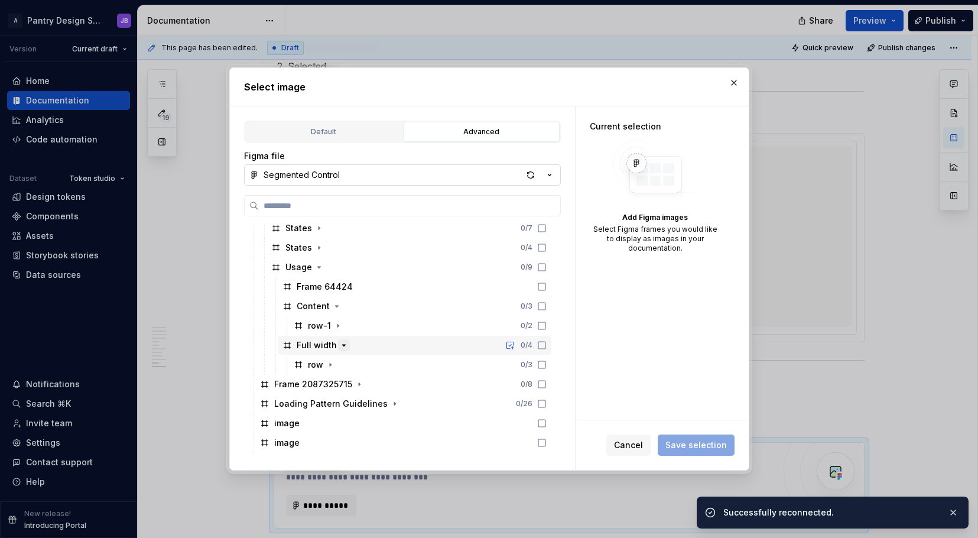
type textarea "*"
